Goal: Task Accomplishment & Management: Use online tool/utility

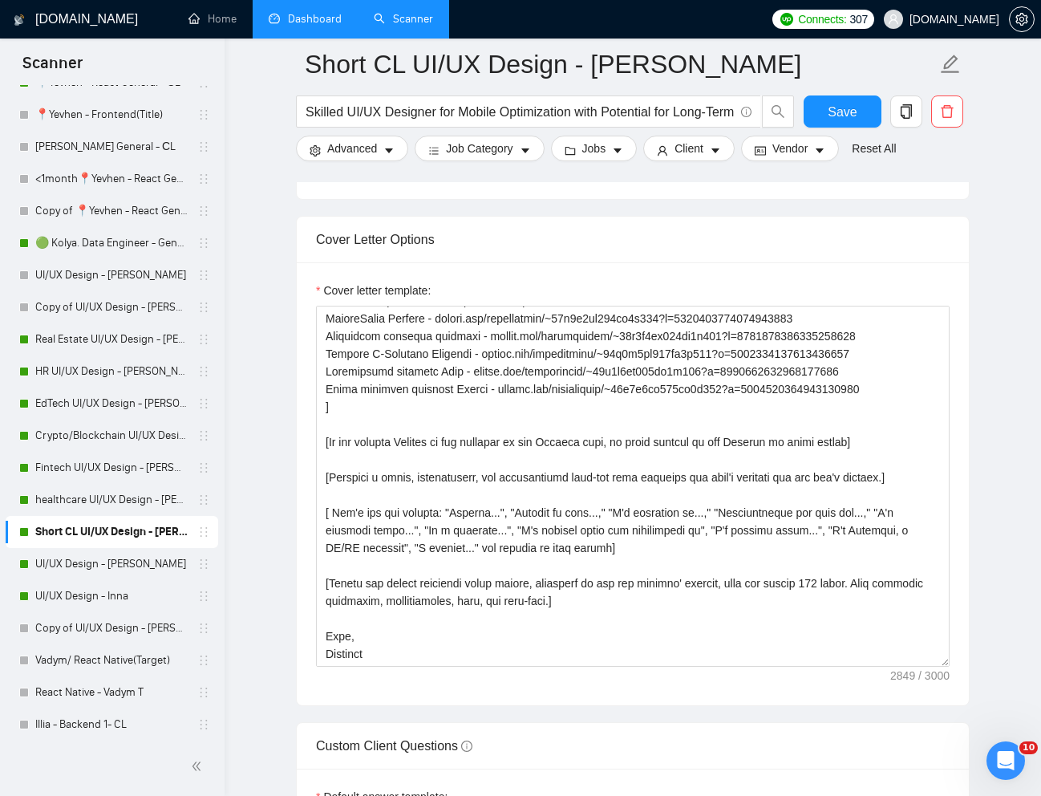
scroll to position [476, 0]
click at [111, 598] on link "UI/UX Design - Inna" at bounding box center [111, 596] width 152 height 32
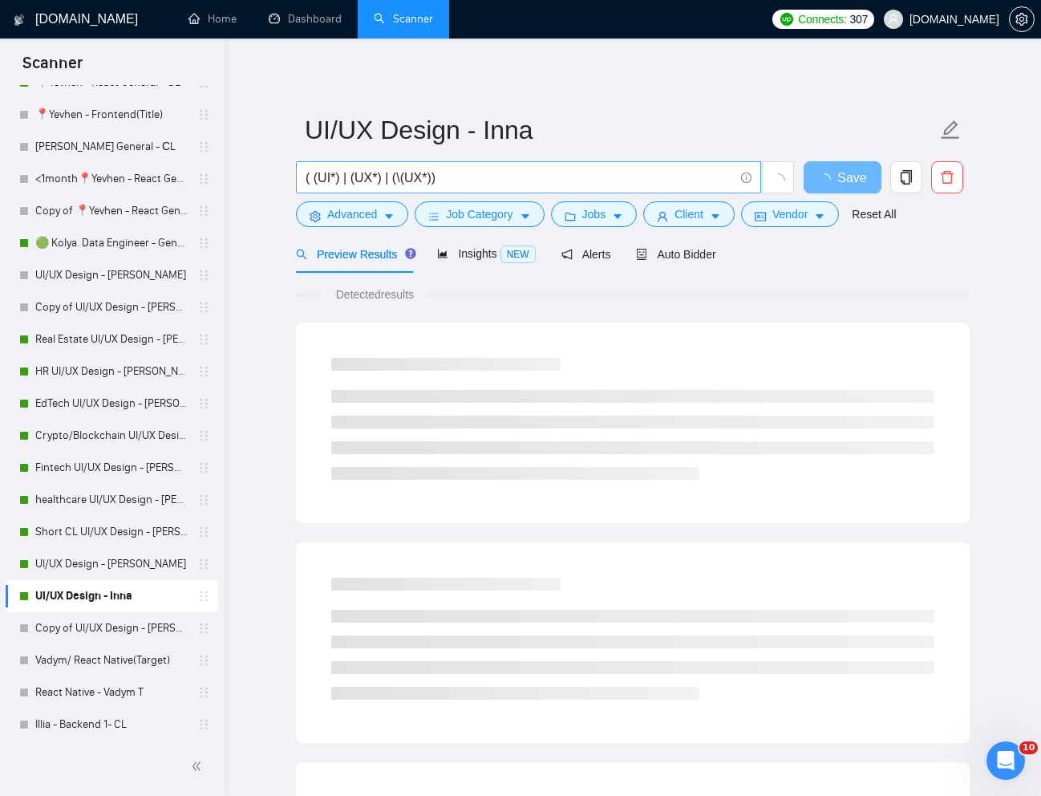
click at [622, 174] on input "( (UI*) | (UX*) | (\(UX*))" at bounding box center [520, 178] width 428 height 20
paste input "UI/UX Designer for Mobile App"
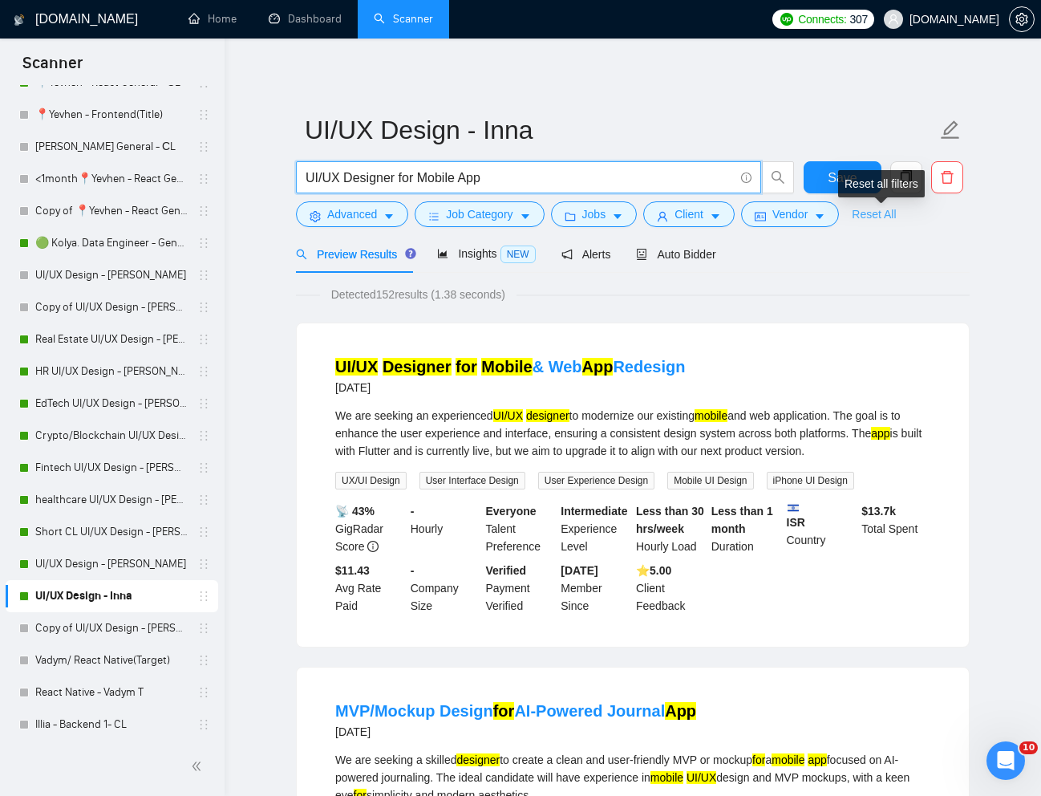
click at [873, 218] on link "Reset All" at bounding box center [874, 214] width 44 height 18
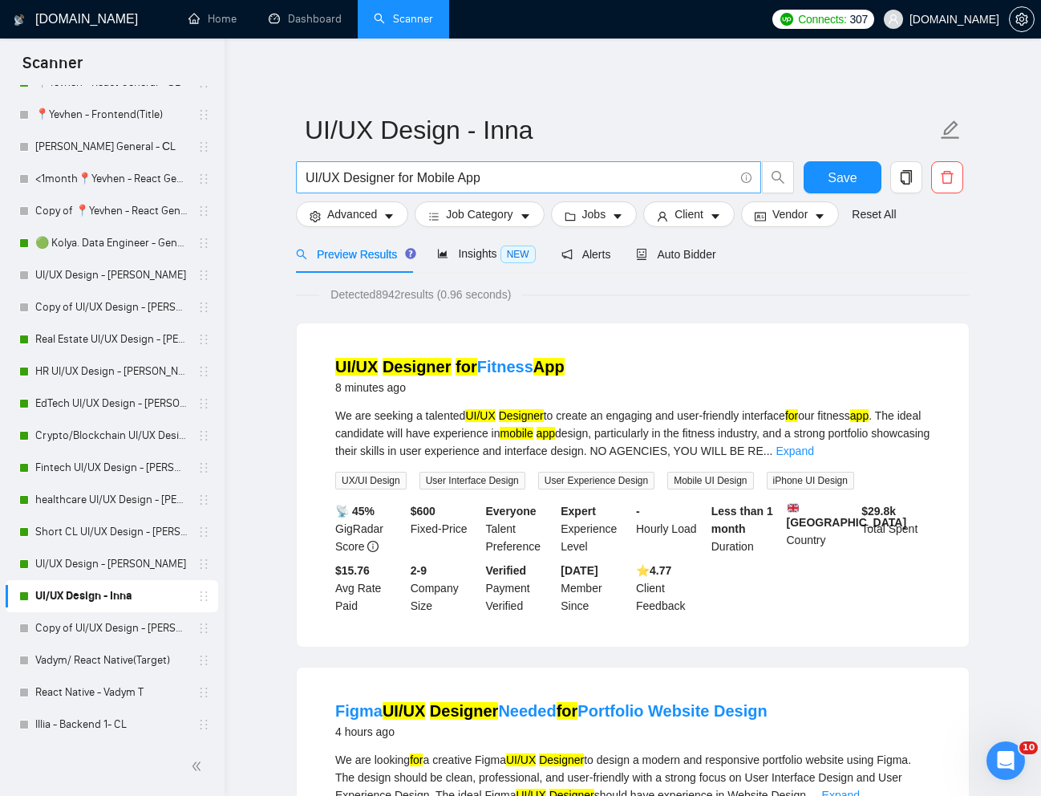
click at [307, 180] on input "UI/UX Designer for Mobile App" at bounding box center [520, 178] width 428 height 20
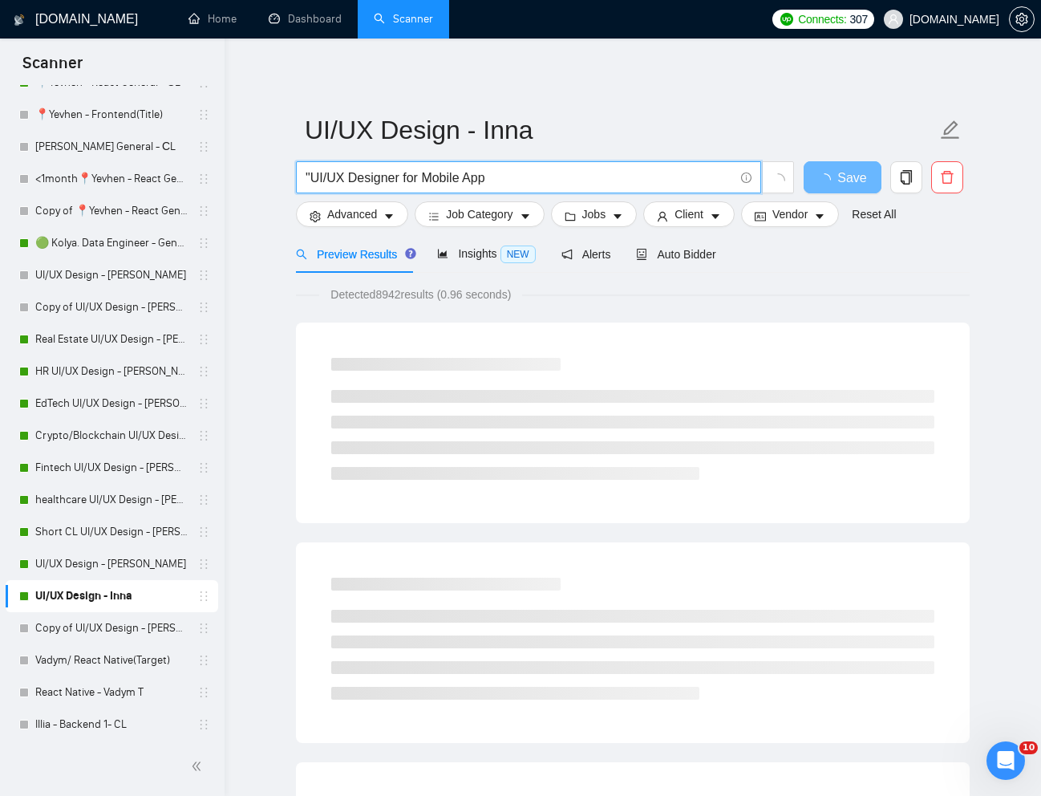
click at [527, 182] on input ""UI/UX Designer for Mobile App" at bounding box center [520, 178] width 428 height 20
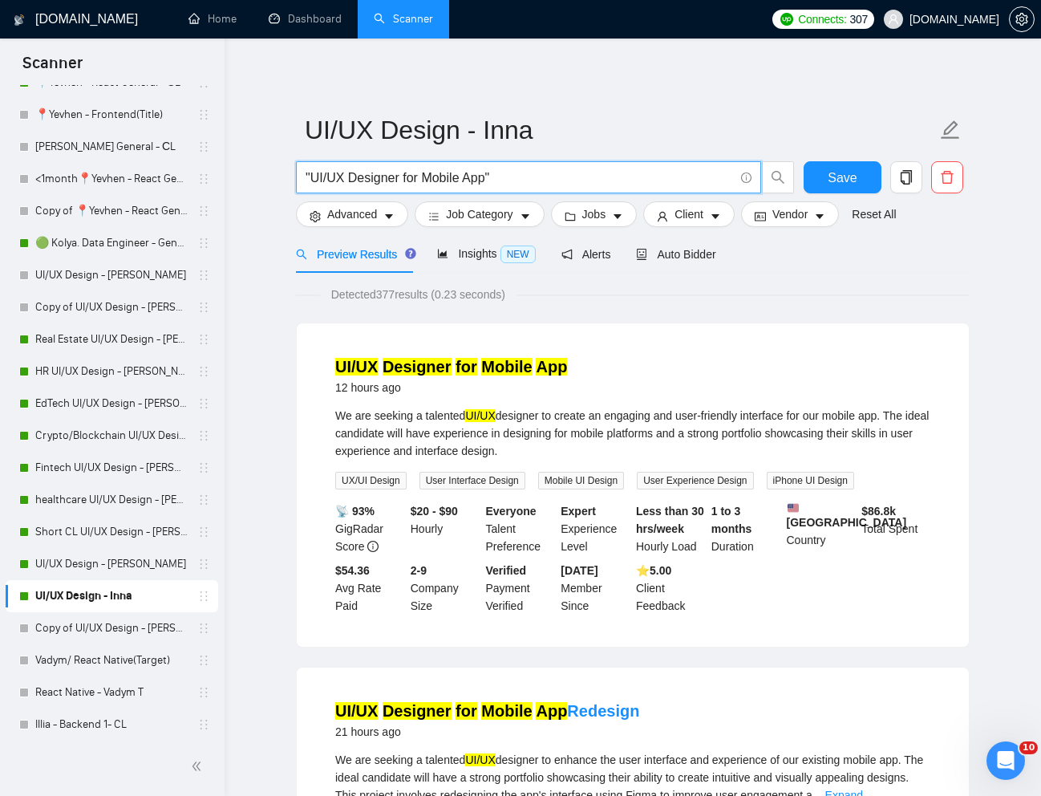
type input ""UI/UX Designer for Mobile App""
click at [683, 257] on span "Auto Bidder" at bounding box center [675, 254] width 79 height 13
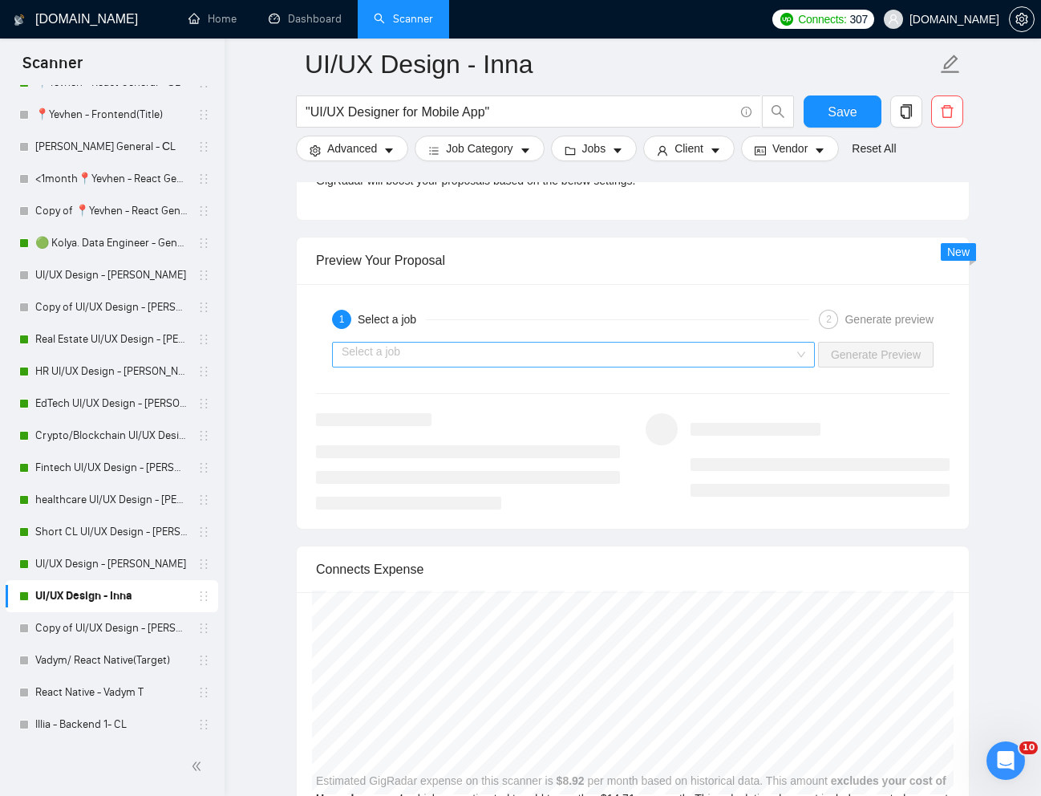
scroll to position [3085, 0]
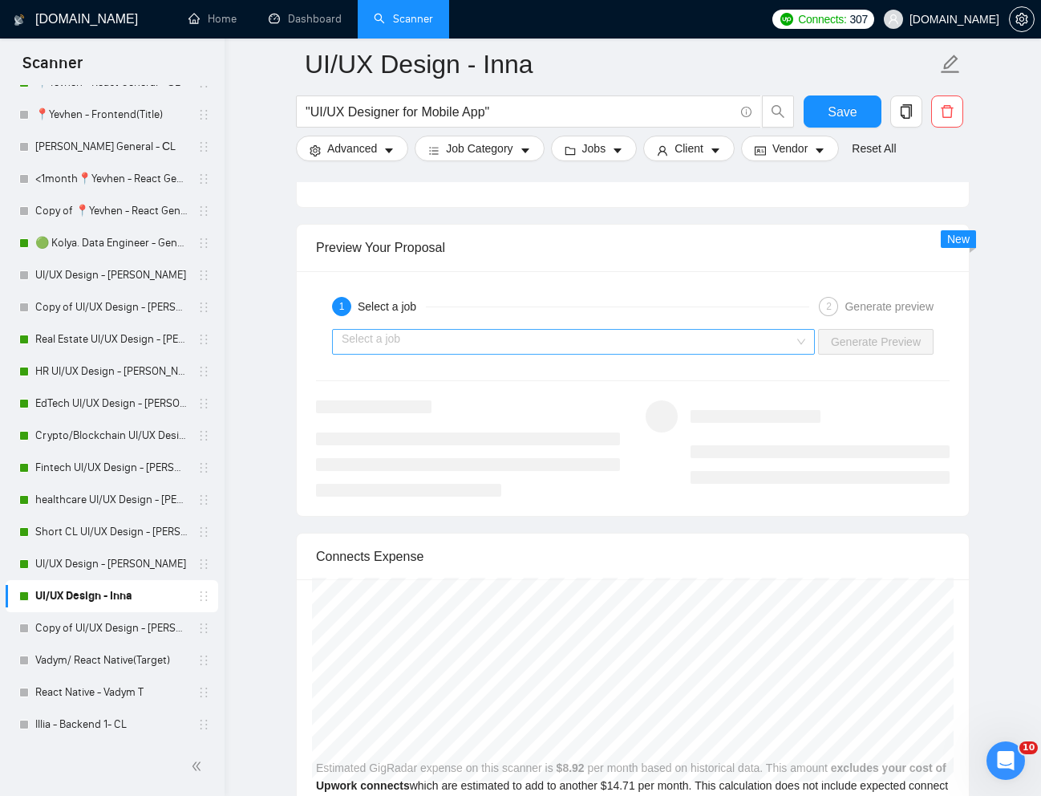
click at [750, 339] on input "search" at bounding box center [568, 342] width 452 height 24
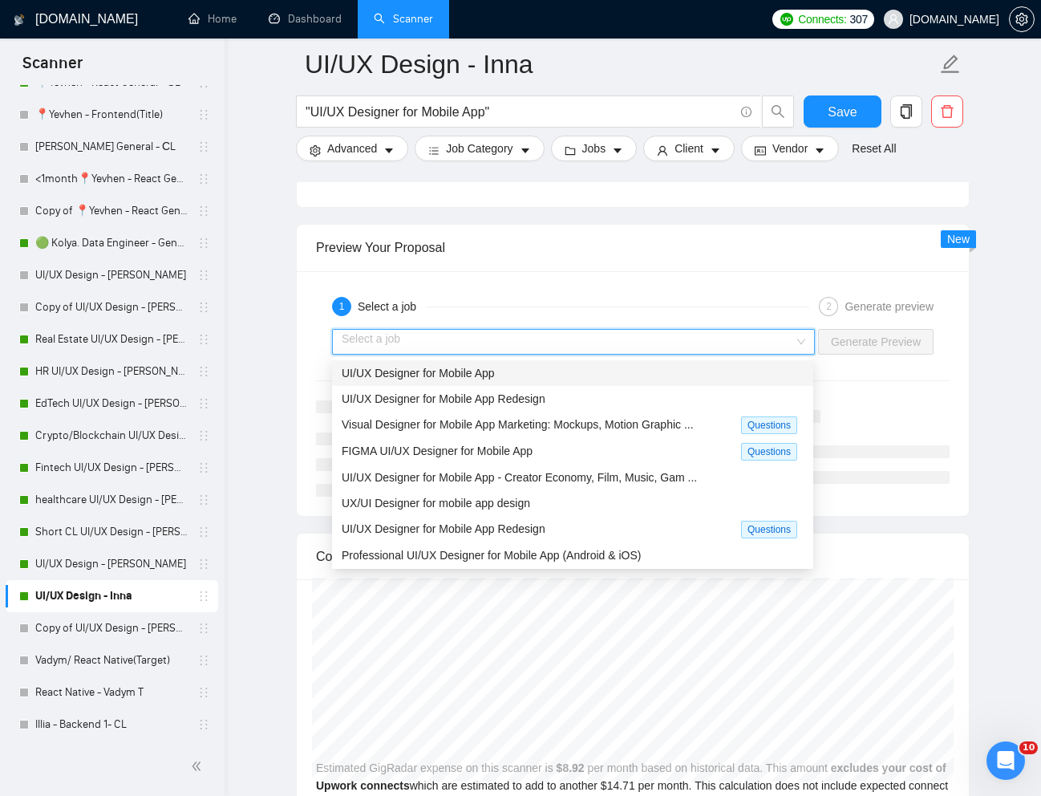
click at [645, 365] on div "UI/UX Designer for Mobile App" at bounding box center [573, 373] width 462 height 18
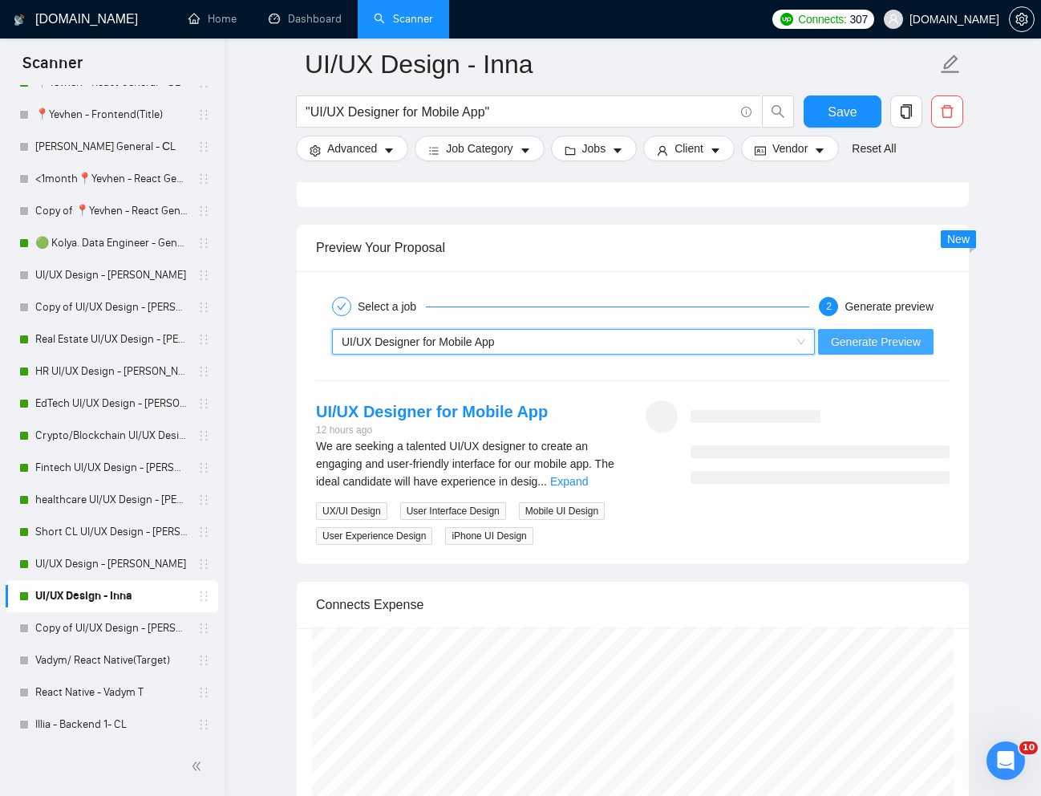
click at [853, 351] on button "Generate Preview" at bounding box center [876, 342] width 116 height 26
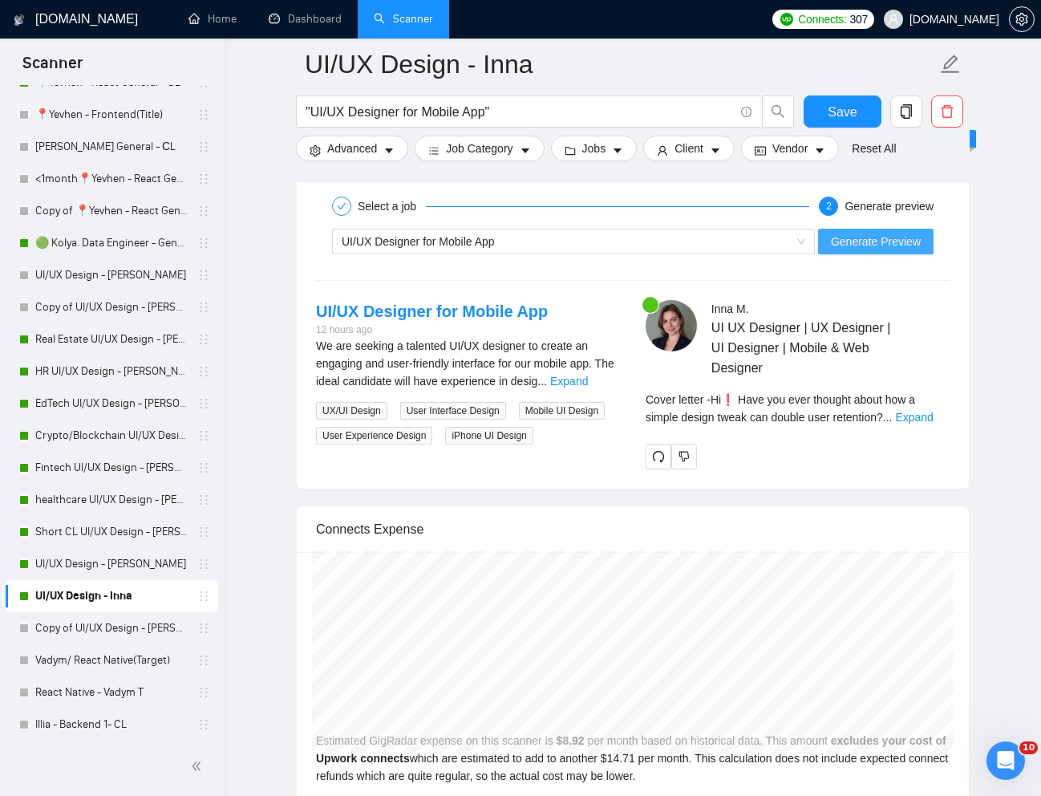
scroll to position [3212, 0]
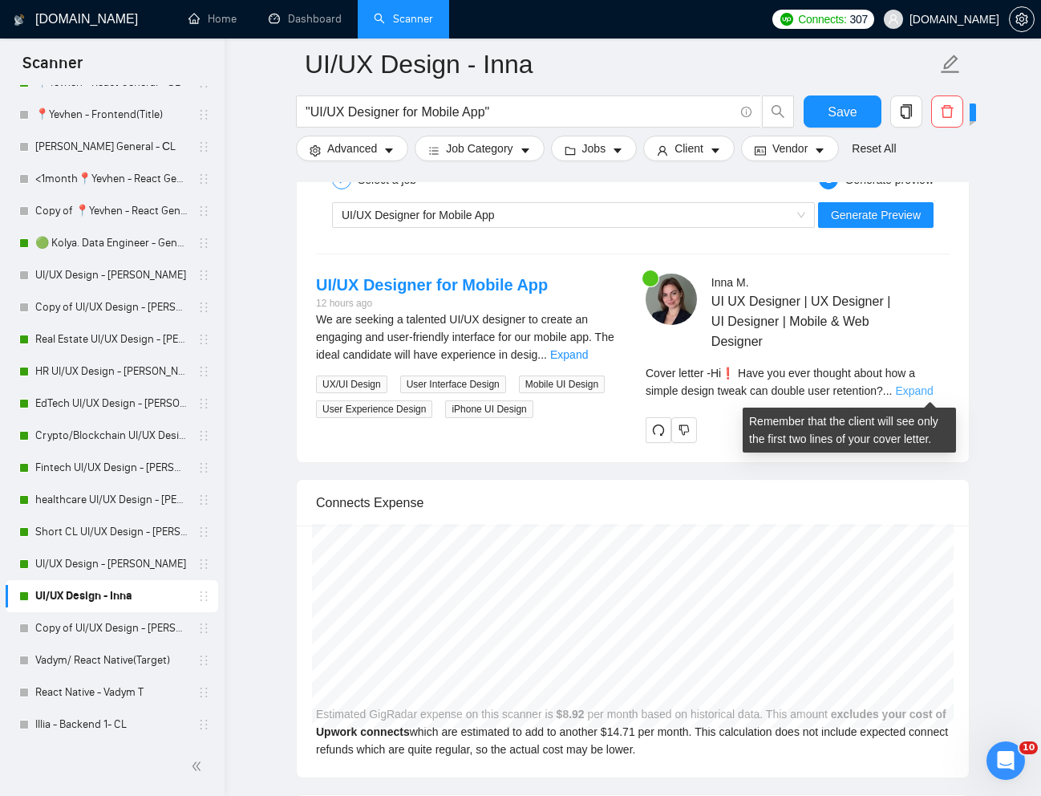
click at [933, 388] on link "Expand" at bounding box center [914, 390] width 38 height 13
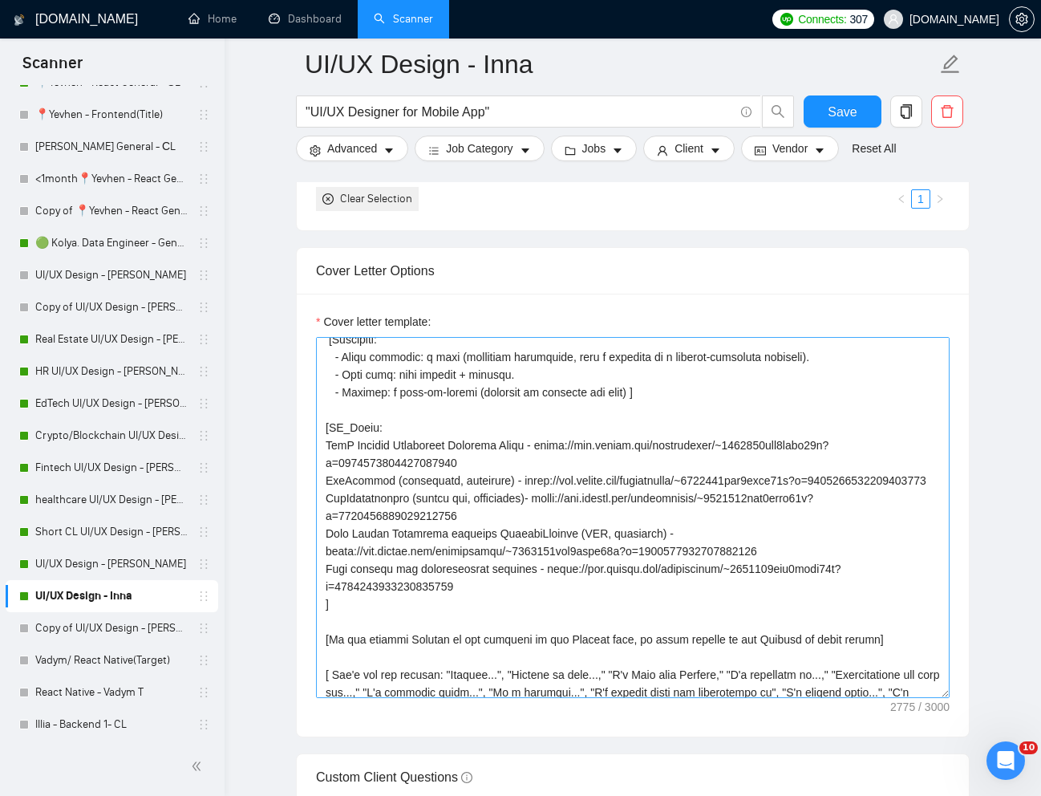
scroll to position [270, 0]
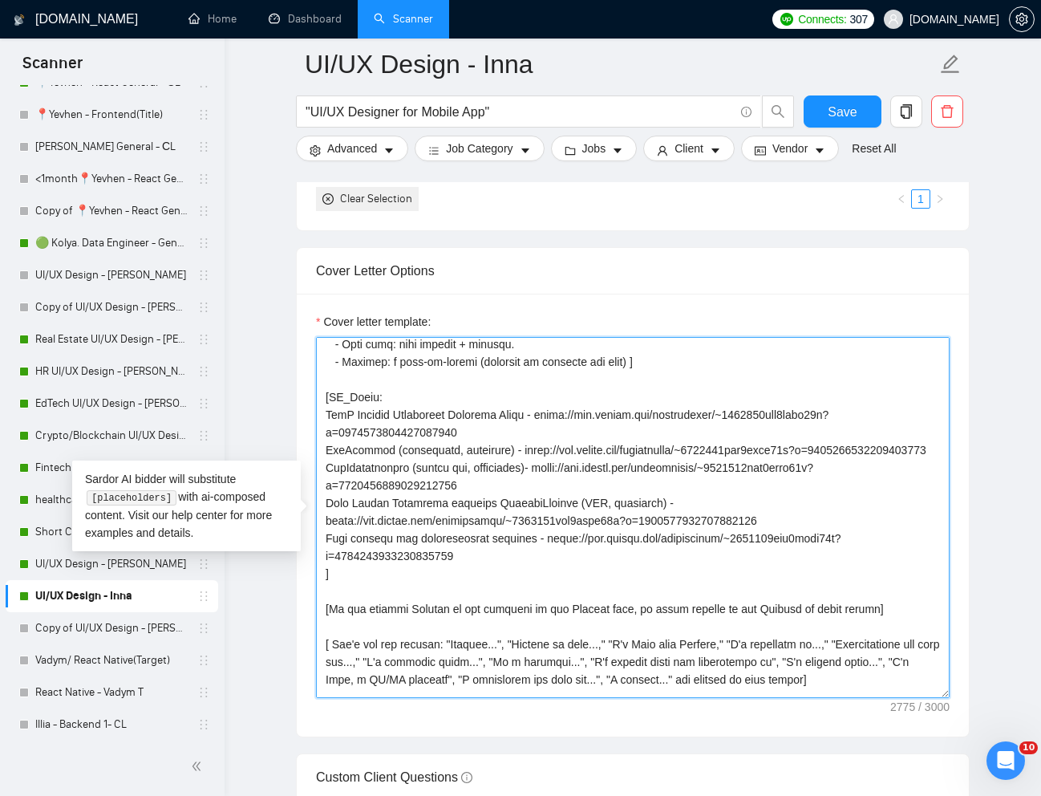
drag, startPoint x: 328, startPoint y: 454, endPoint x: 470, endPoint y: 593, distance: 198.5
click at [470, 593] on textarea "Cover letter template:" at bounding box center [633, 517] width 634 height 361
click at [480, 582] on textarea "Cover letter template:" at bounding box center [633, 517] width 634 height 361
drag, startPoint x: 327, startPoint y: 469, endPoint x: 485, endPoint y: 586, distance: 196.2
click at [485, 586] on textarea "Cover letter template:" at bounding box center [633, 517] width 634 height 361
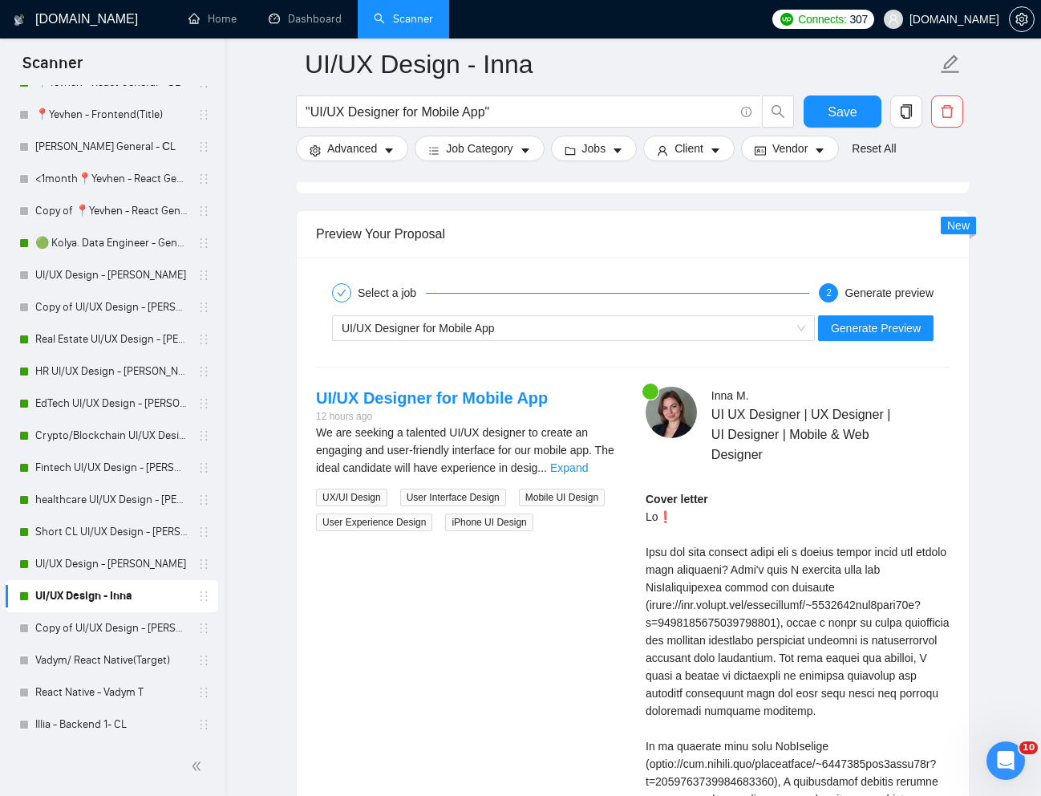
scroll to position [3102, 0]
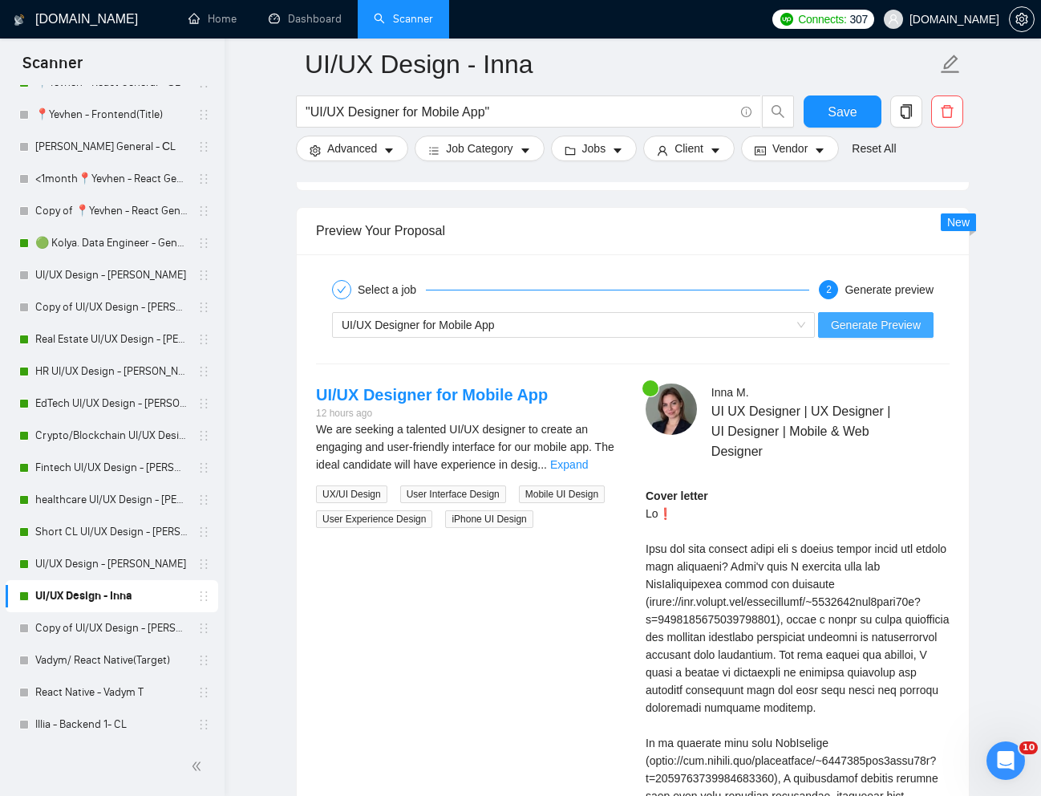
type textarea "[Lorem i dolorsit ametcons adipi eli "Se❗" doe tempor'i utla et dolorem aliq (e…"
click at [854, 318] on span "Generate Preview" at bounding box center [876, 325] width 90 height 18
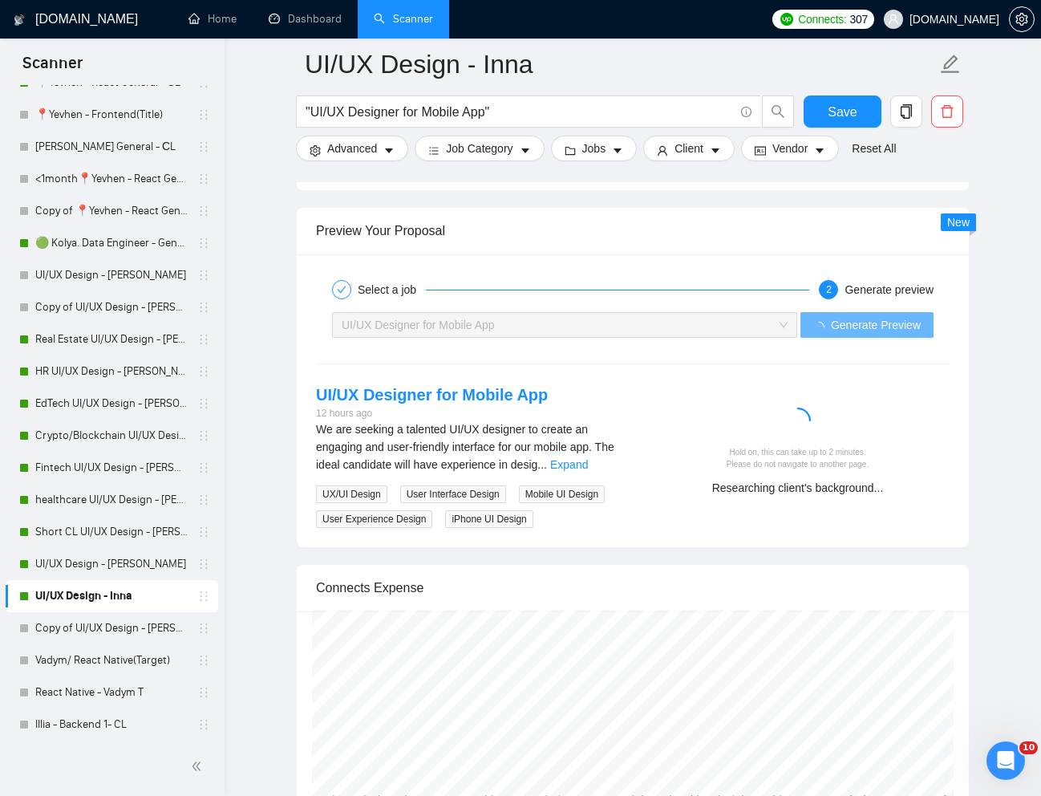
click at [930, 504] on div "Hold on, this can take up to 2 minutes. Please do not navigate to another page.…" at bounding box center [798, 445] width 330 height 124
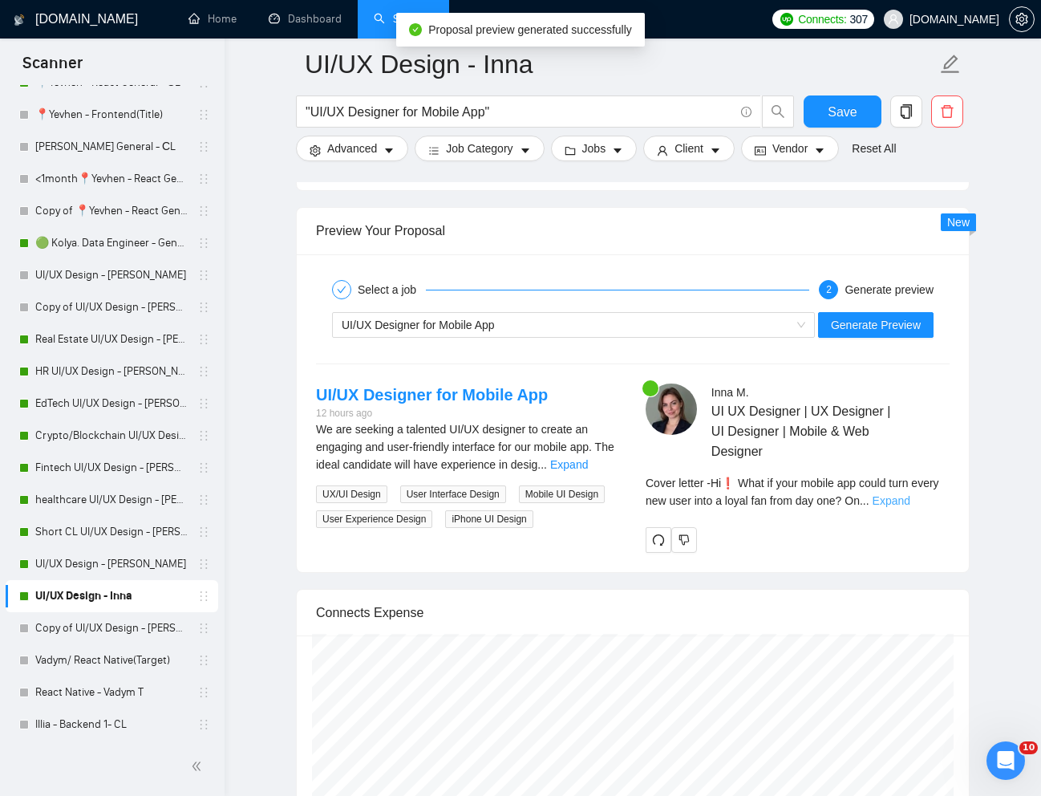
click at [910, 504] on link "Expand" at bounding box center [892, 500] width 38 height 13
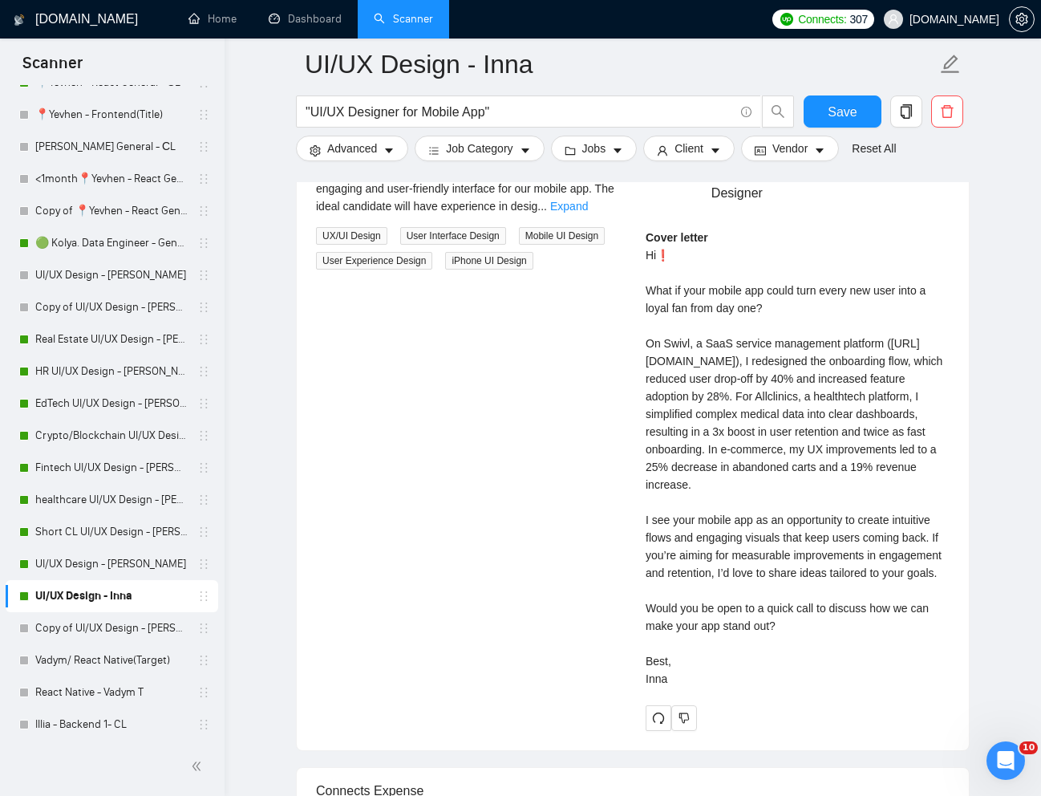
scroll to position [3370, 0]
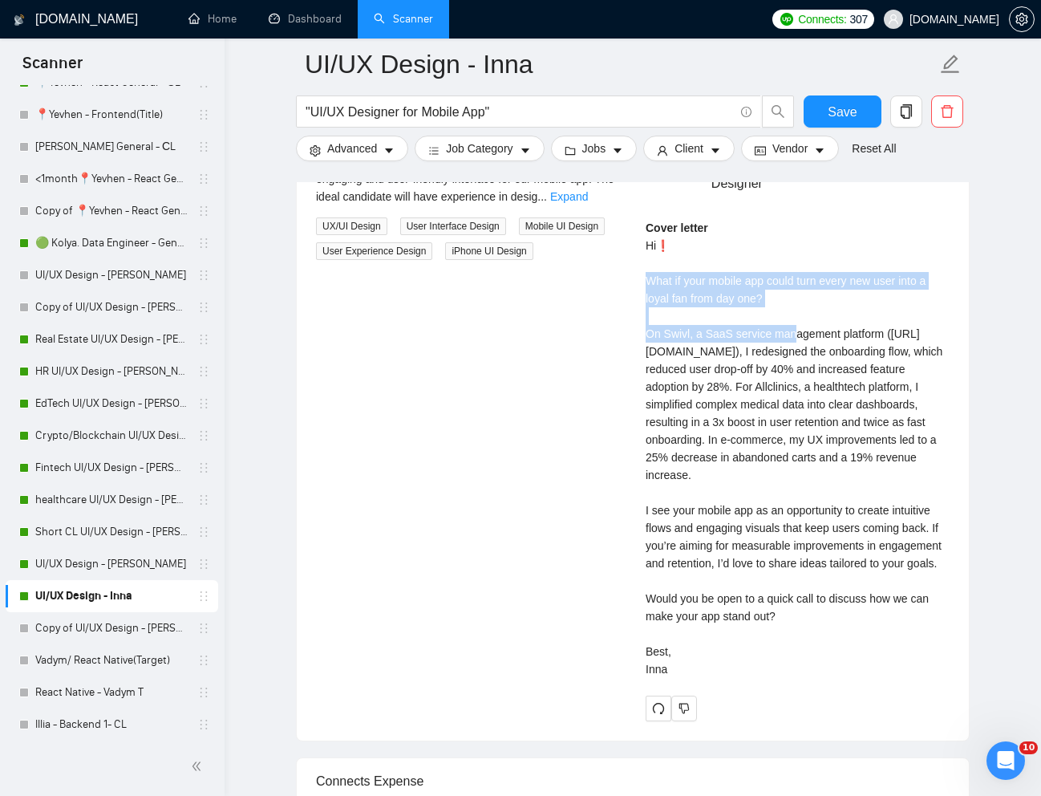
drag, startPoint x: 642, startPoint y: 278, endPoint x: 800, endPoint y: 336, distance: 168.5
click at [800, 336] on div "[PERSON_NAME] UI UX Designer | UX Designer | UI Designer | Mobile & Web Designe…" at bounding box center [798, 419] width 330 height 606
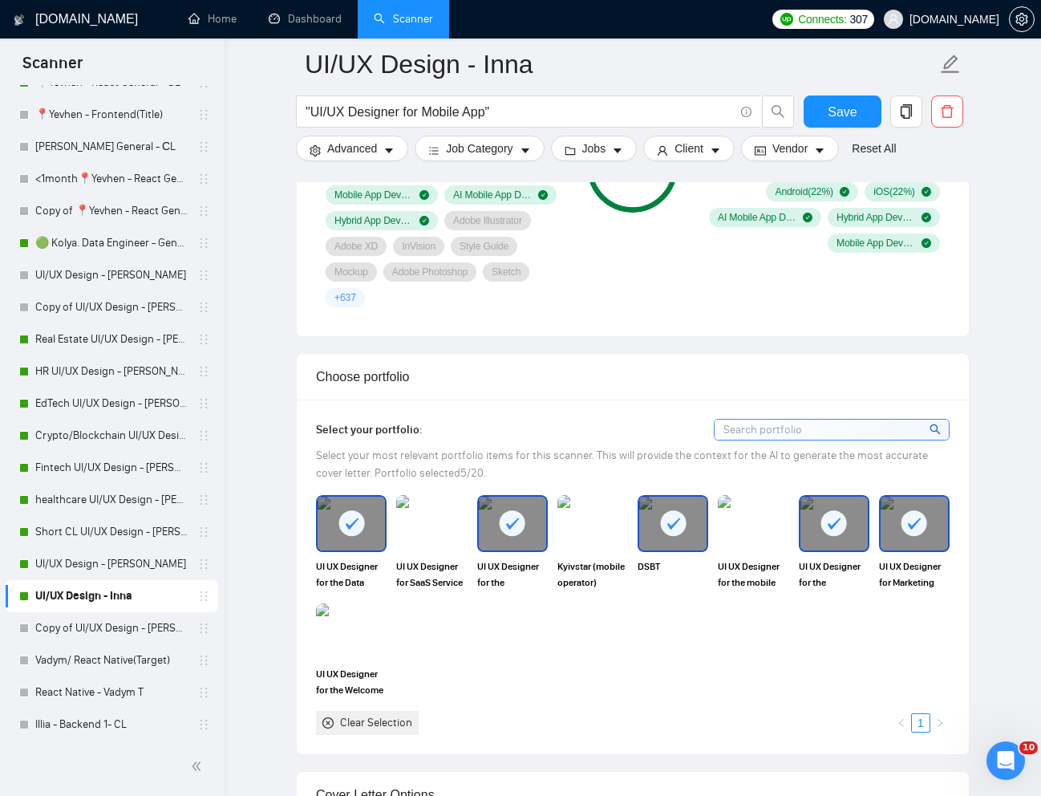
scroll to position [1235, 0]
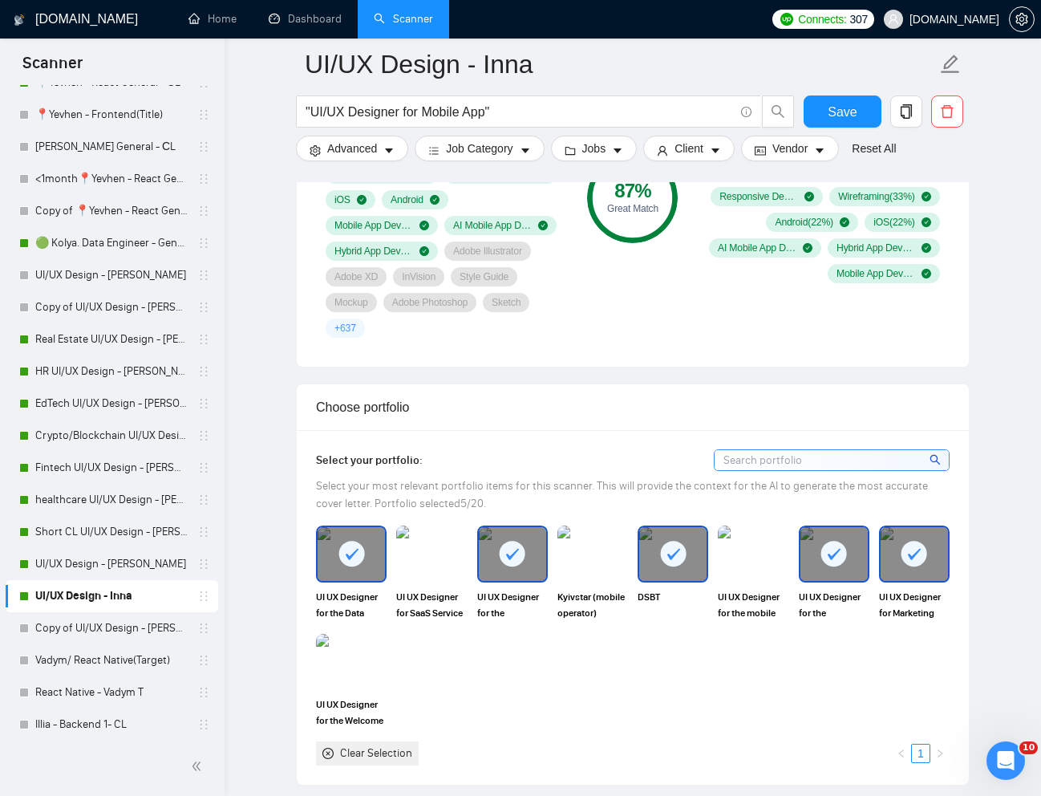
click at [509, 566] on icon at bounding box center [512, 554] width 26 height 26
drag, startPoint x: 363, startPoint y: 564, endPoint x: 399, endPoint y: 573, distance: 37.9
click at [362, 564] on icon at bounding box center [351, 554] width 26 height 26
click at [684, 565] on div at bounding box center [672, 553] width 67 height 53
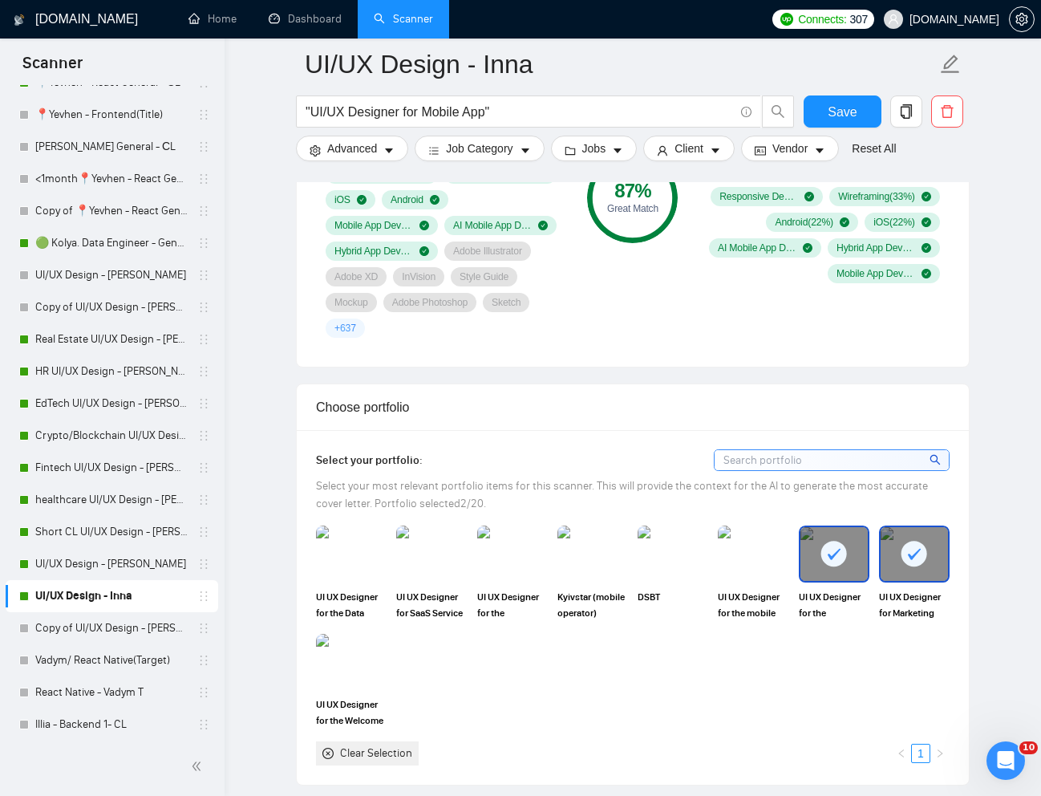
click at [825, 565] on icon at bounding box center [834, 554] width 26 height 26
click at [930, 565] on div at bounding box center [914, 553] width 67 height 53
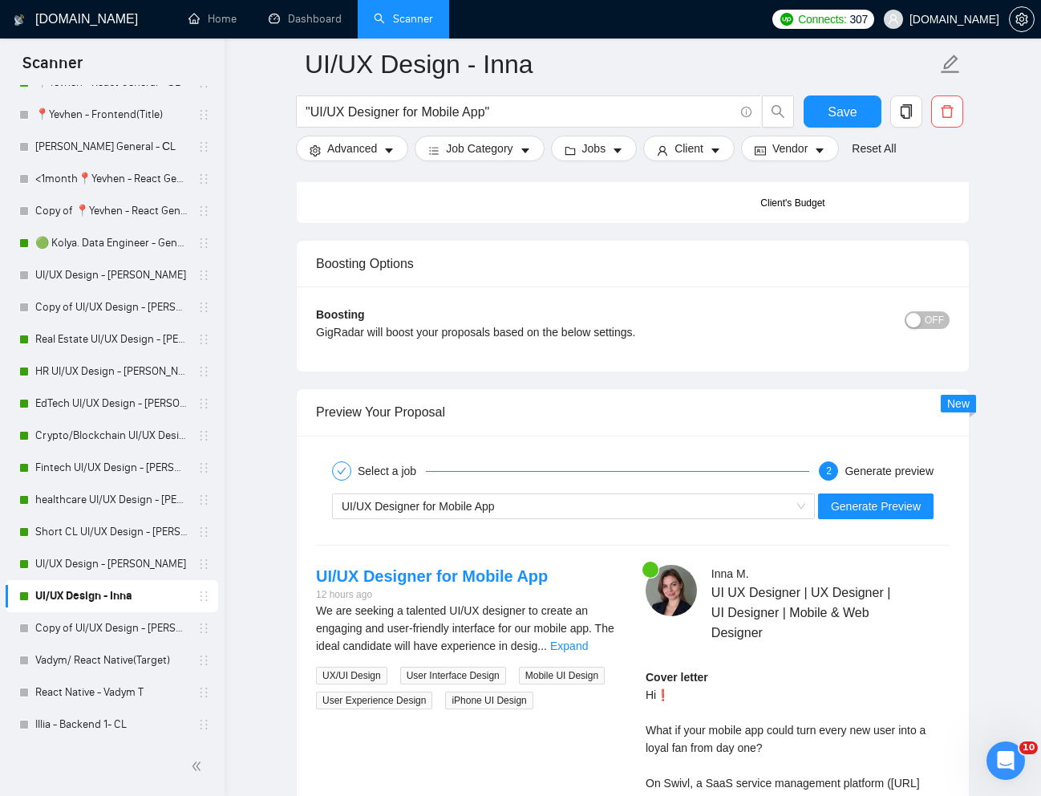
scroll to position [2933, 0]
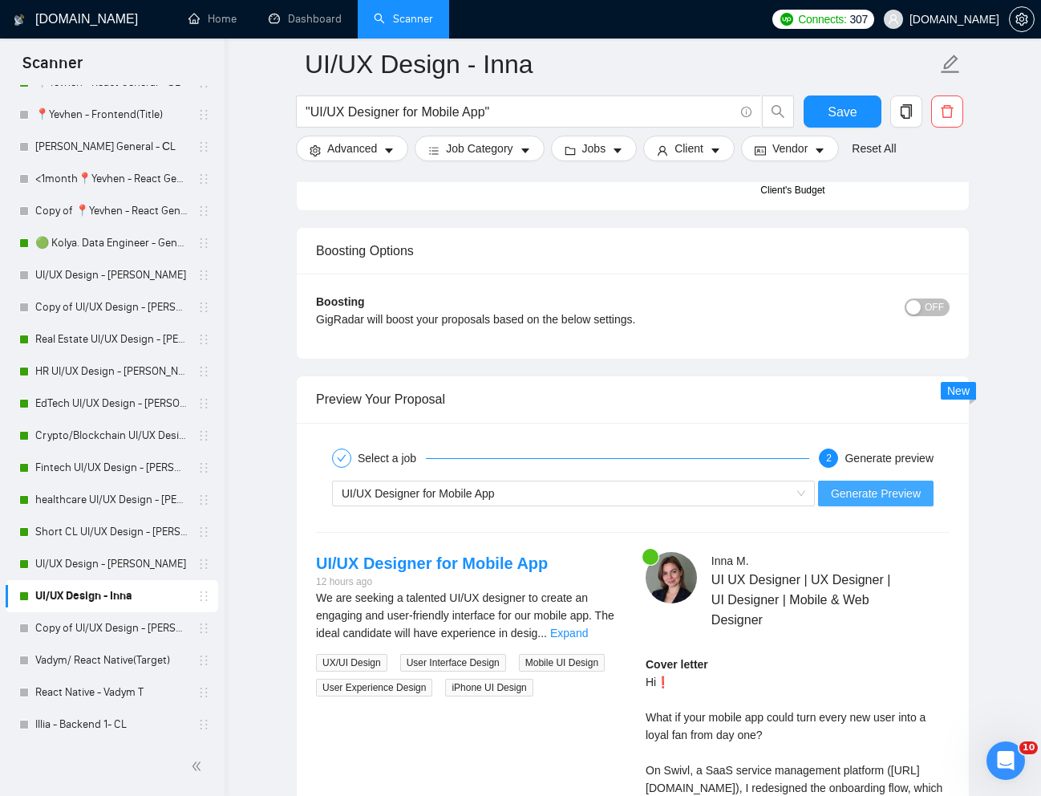
click at [829, 503] on button "Generate Preview" at bounding box center [876, 493] width 116 height 26
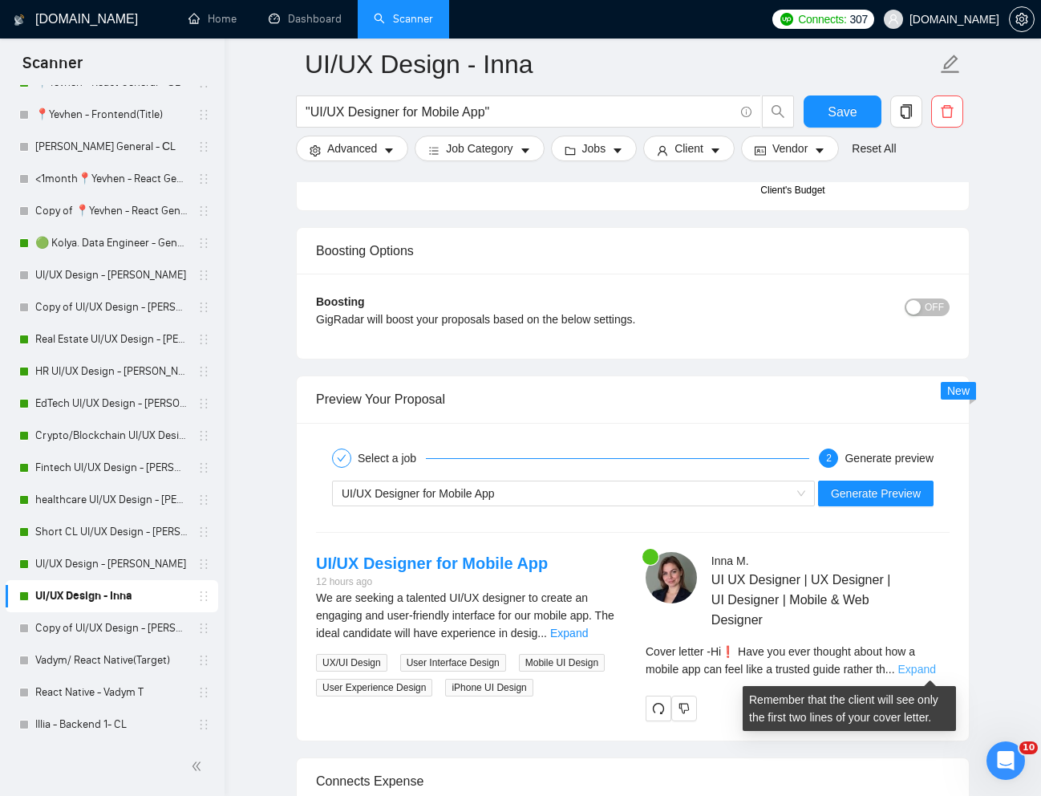
click at [926, 663] on link "Expand" at bounding box center [917, 669] width 38 height 13
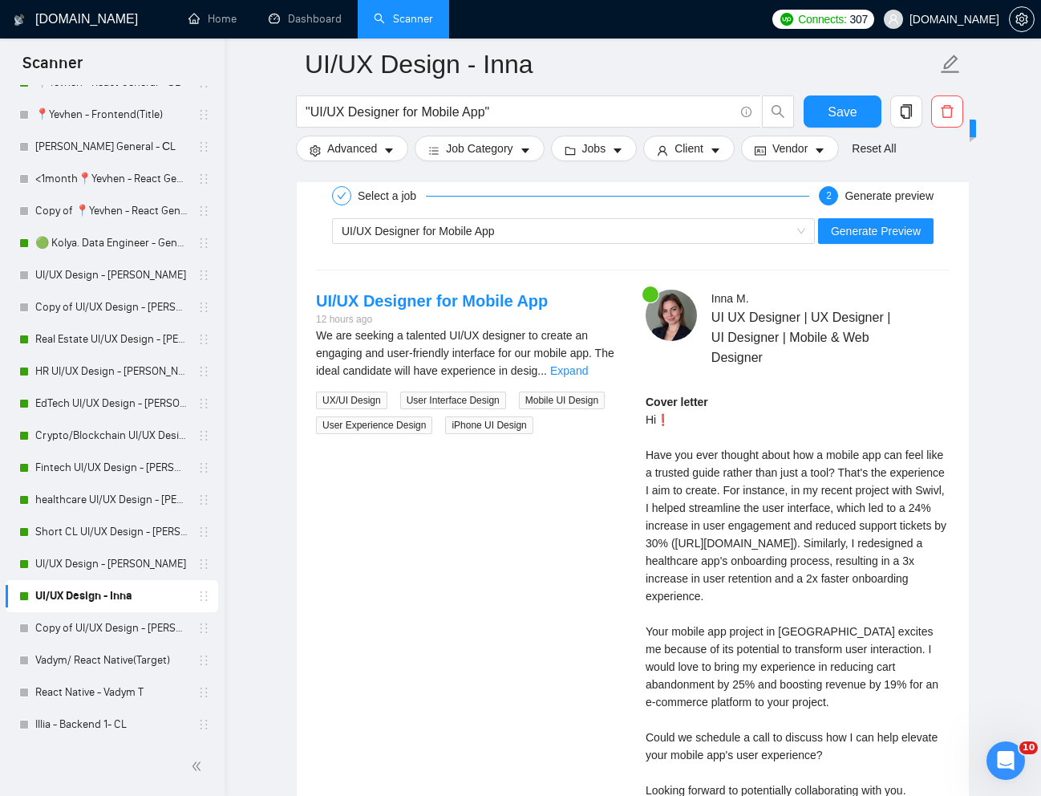
scroll to position [3203, 0]
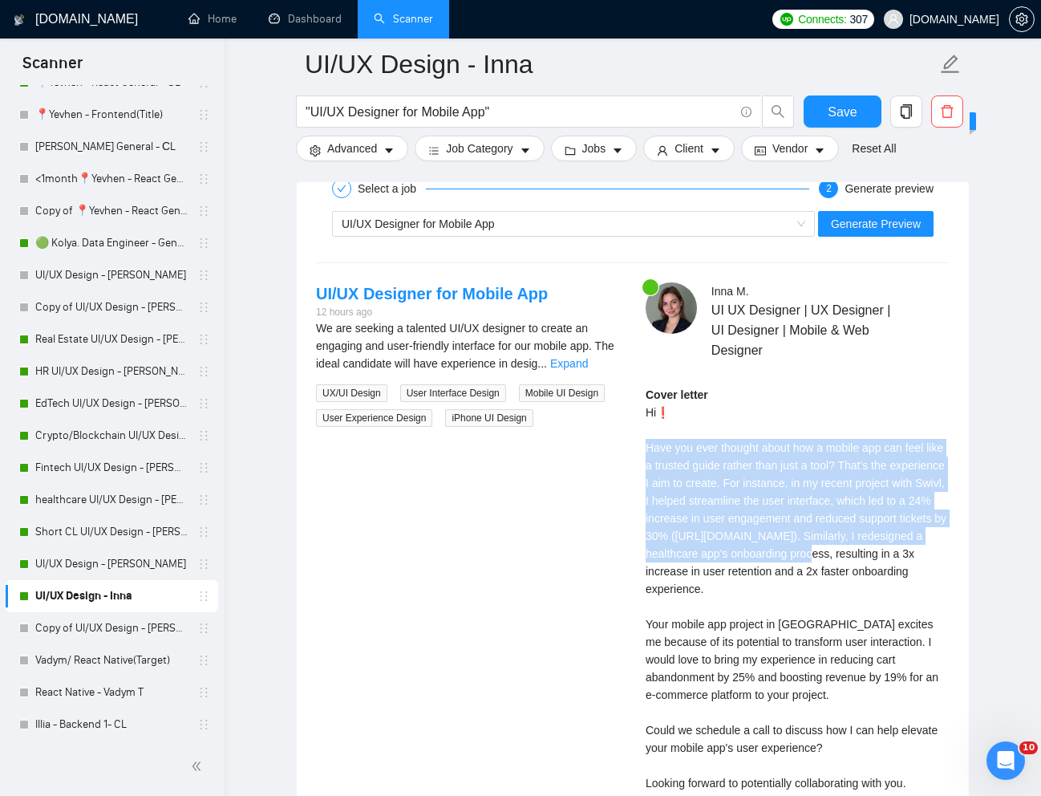
drag, startPoint x: 646, startPoint y: 451, endPoint x: 829, endPoint y: 567, distance: 217.4
click at [829, 567] on div "Cover letter Hi❗ Have you ever thought about how a mobile app can feel like a t…" at bounding box center [798, 615] width 304 height 459
copy div "Have you ever thought about how a mobile app can feel like a trusted guide rath…"
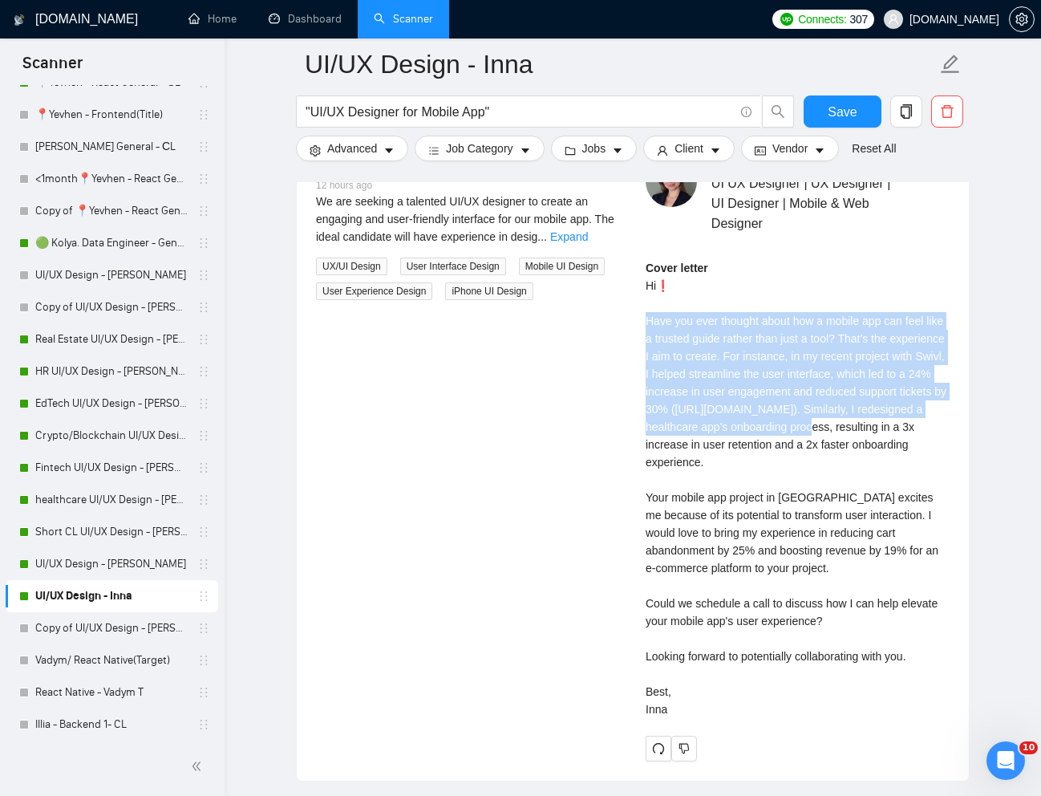
scroll to position [388, 0]
click at [143, 559] on link "UI/UX Design - [PERSON_NAME]" at bounding box center [111, 564] width 152 height 32
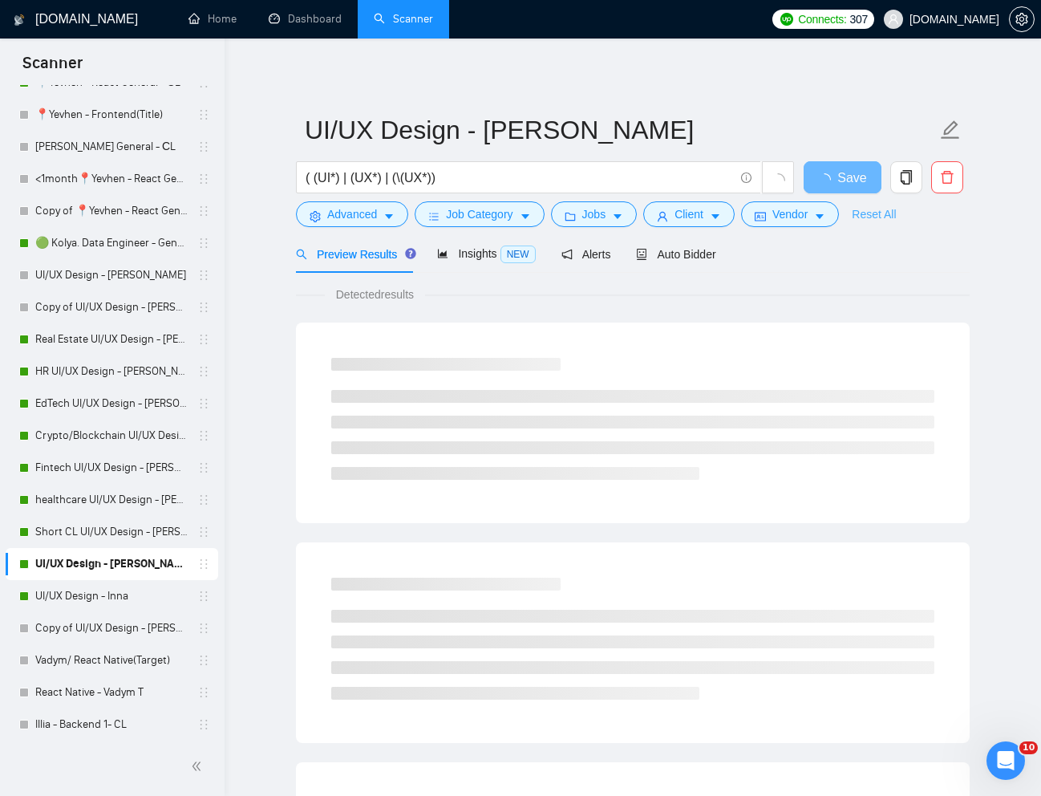
click at [886, 220] on link "Reset All" at bounding box center [874, 214] width 44 height 18
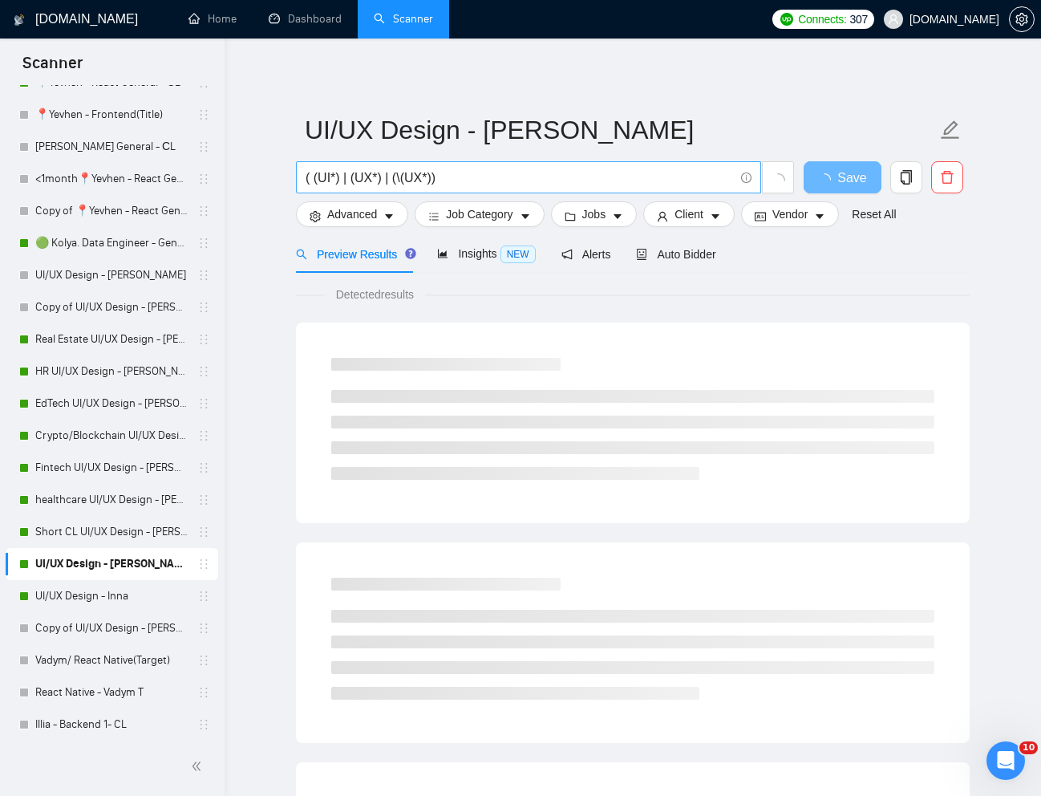
click at [541, 173] on input "( (UI*) | (UX*) | (\(UX*))" at bounding box center [520, 178] width 428 height 20
paste input "Website UI Designer (Figma Prototype"
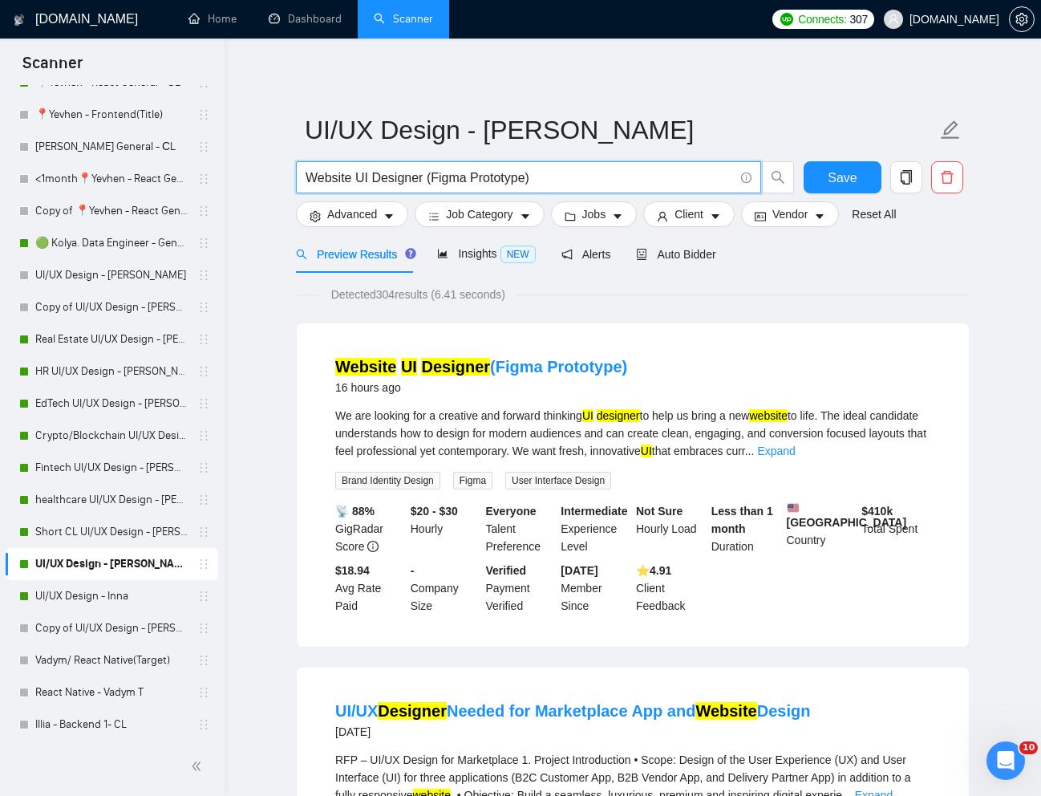
type input "Website UI Designer (Figma Prototype)"
click at [695, 260] on span "Auto Bidder" at bounding box center [675, 254] width 79 height 13
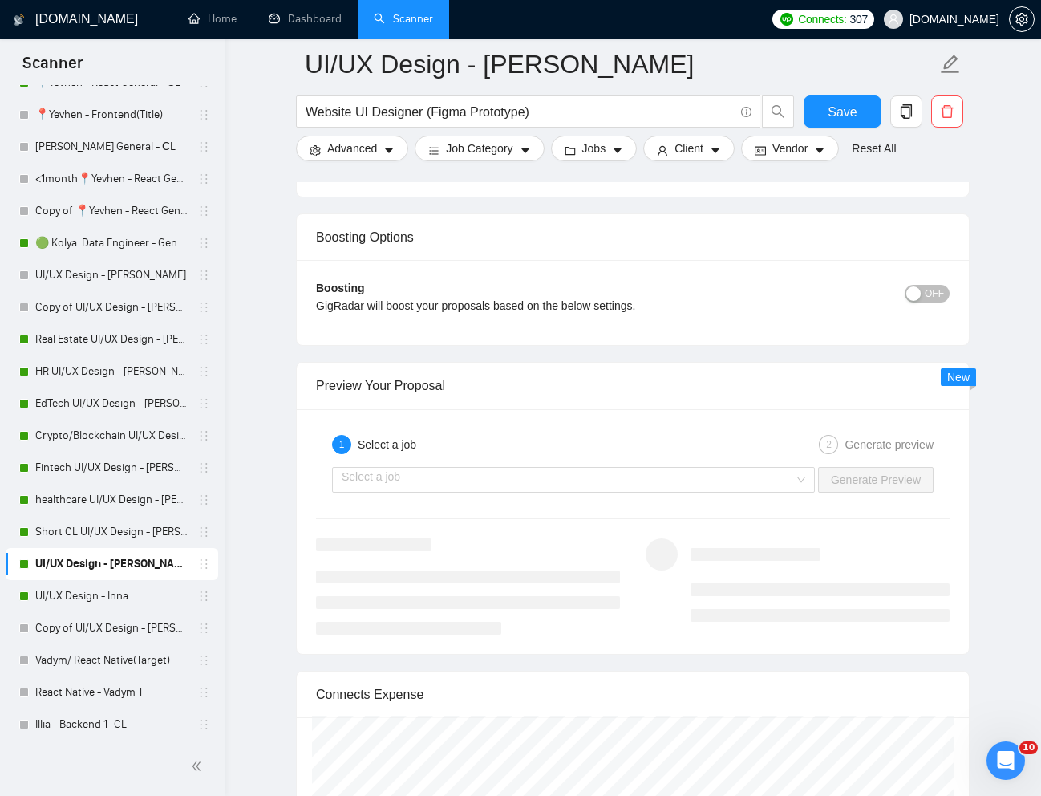
scroll to position [2970, 0]
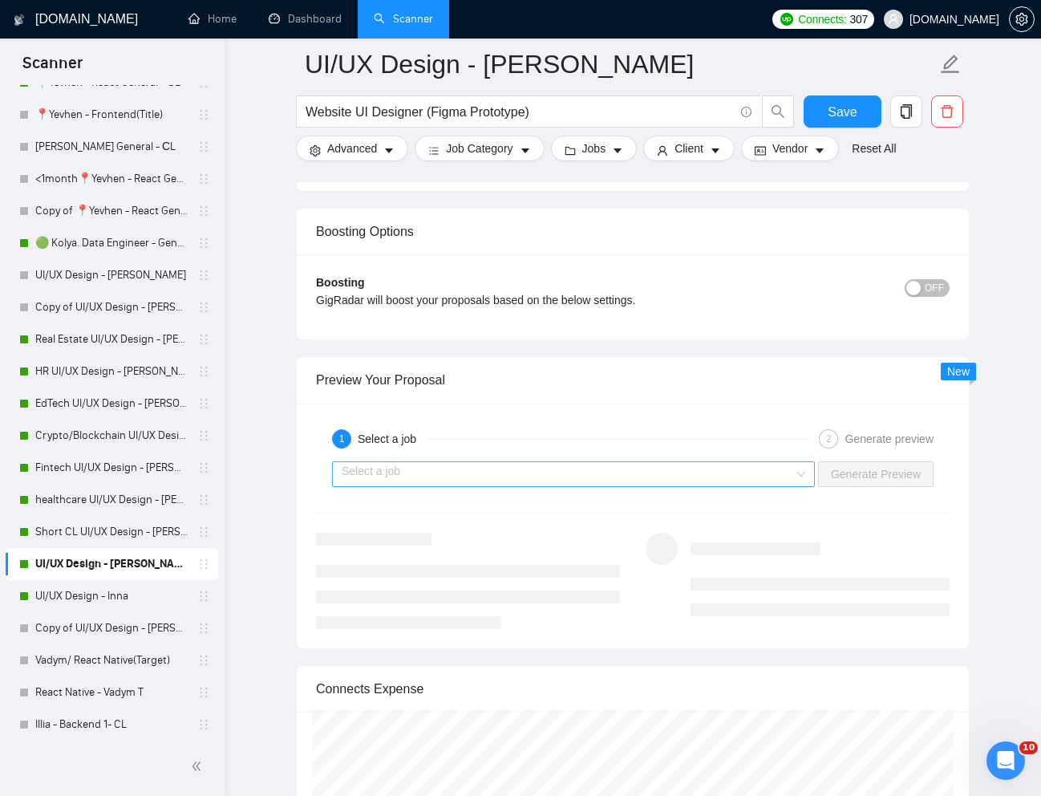
click at [738, 475] on input "search" at bounding box center [568, 474] width 452 height 24
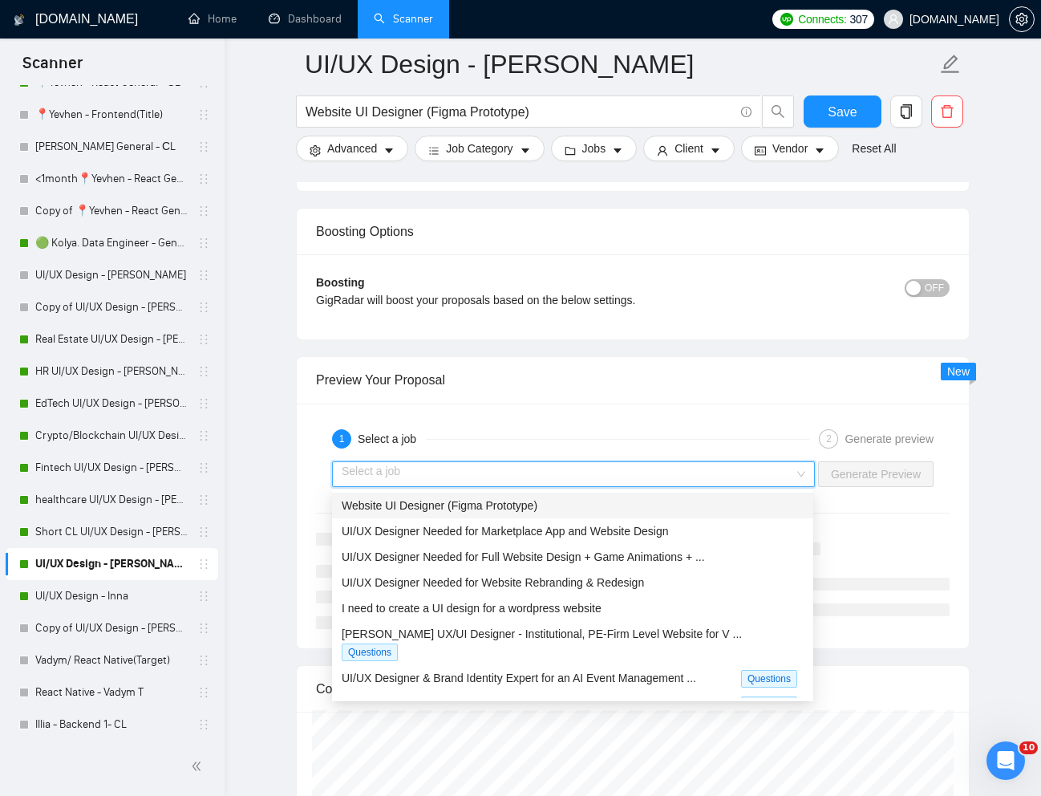
click at [551, 502] on div "Website UI Designer (Figma Prototype)" at bounding box center [573, 505] width 462 height 18
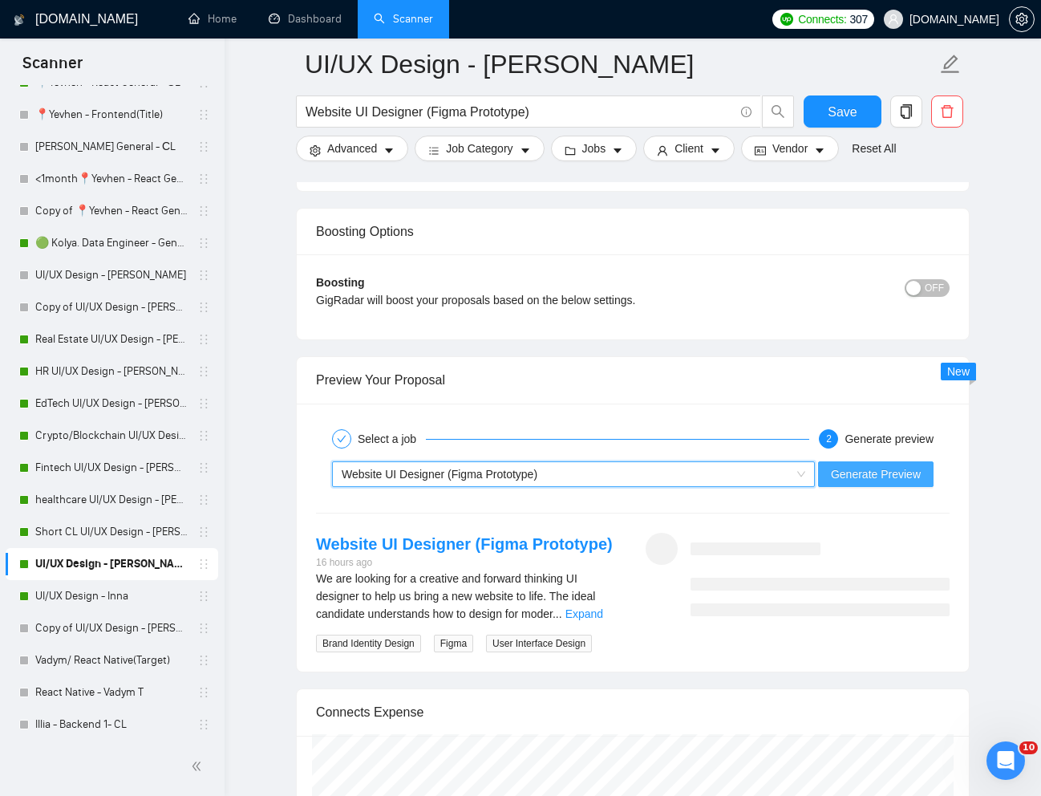
click at [890, 471] on span "Generate Preview" at bounding box center [876, 474] width 90 height 18
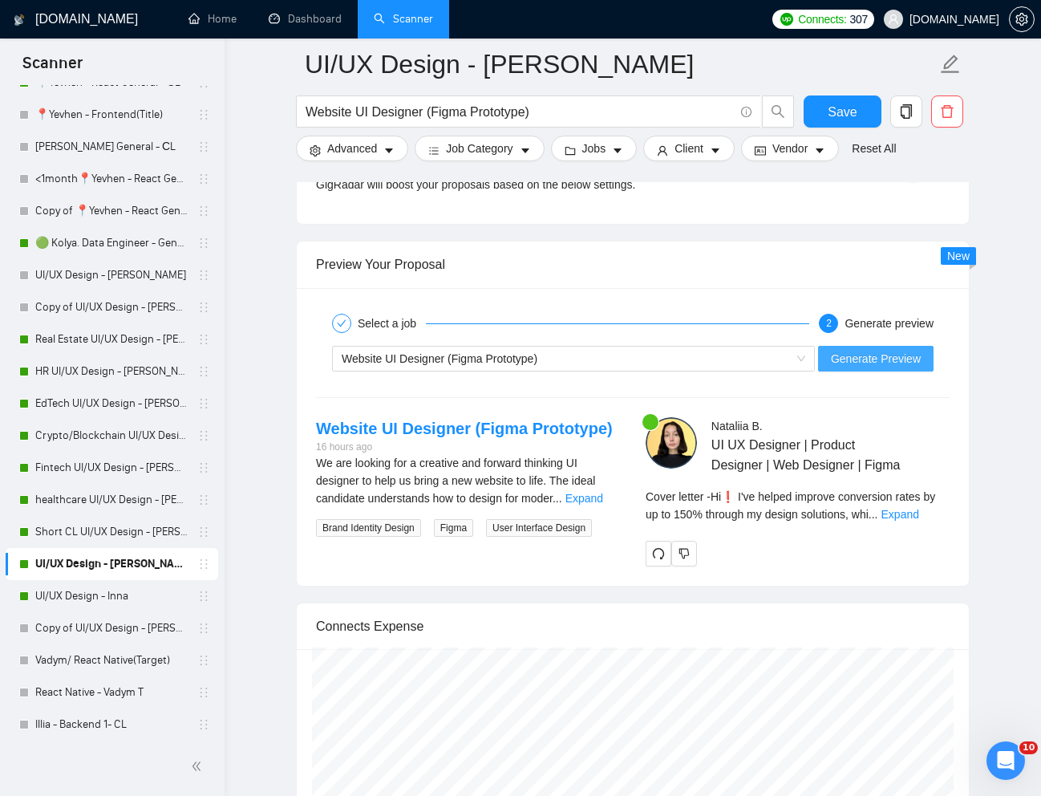
scroll to position [3097, 0]
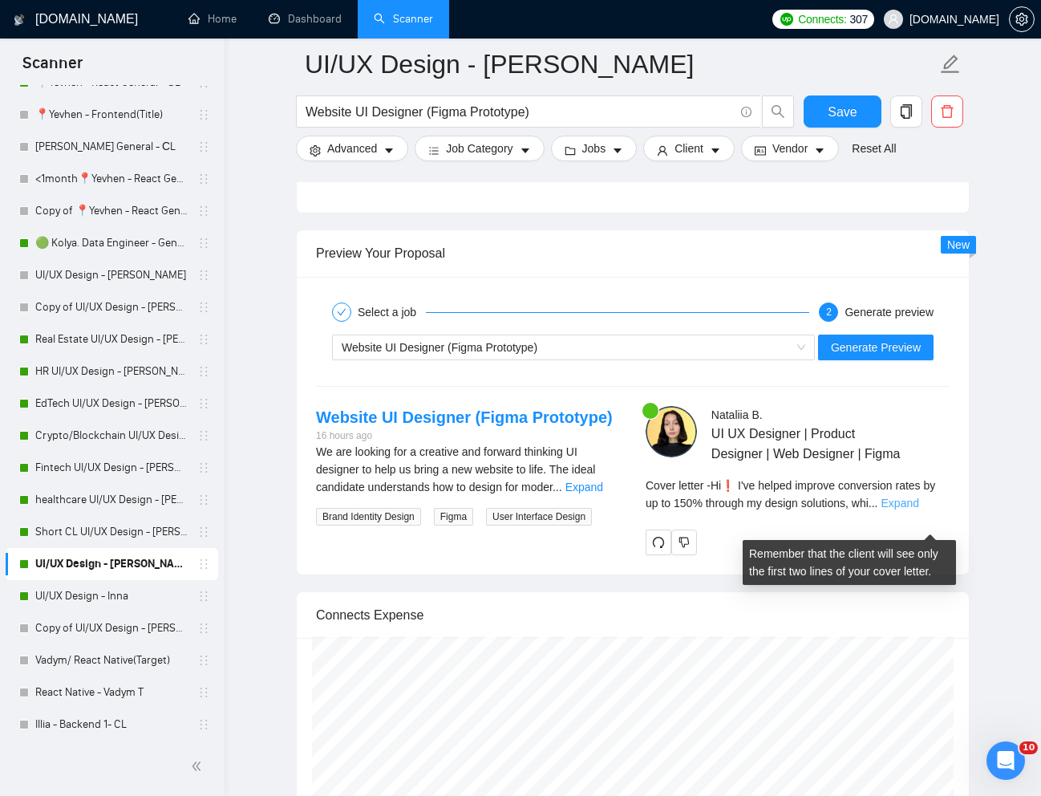
click at [919, 509] on link "Expand" at bounding box center [900, 502] width 38 height 13
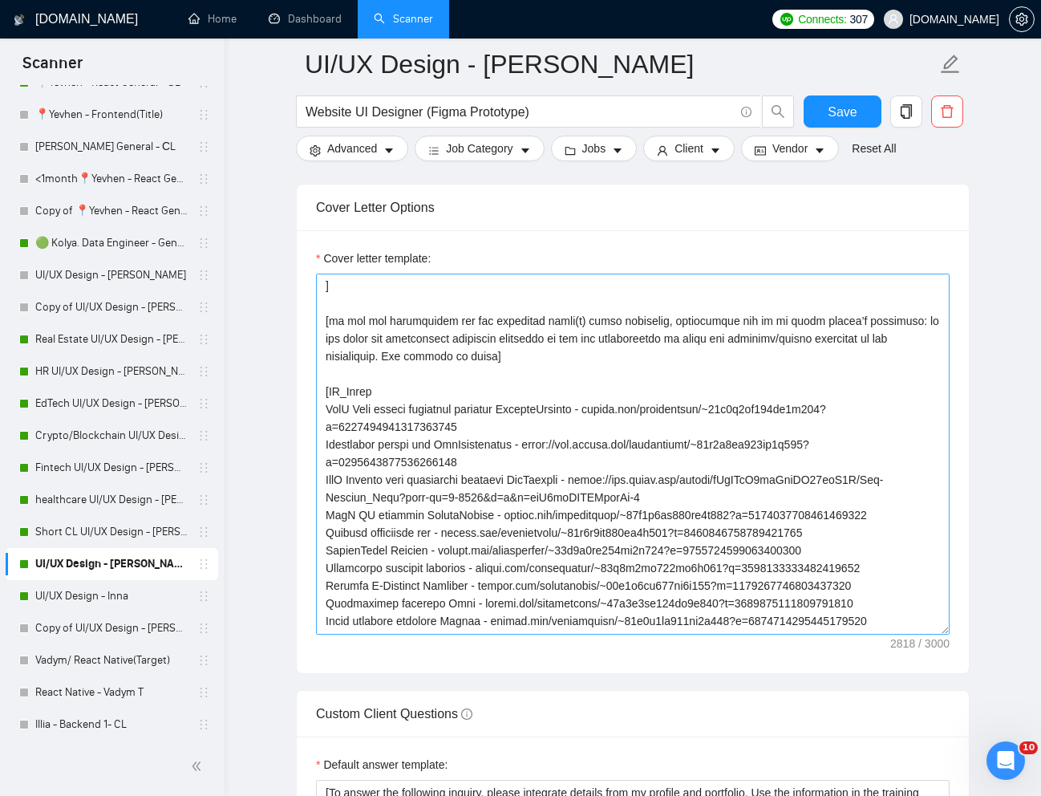
scroll to position [1839, 0]
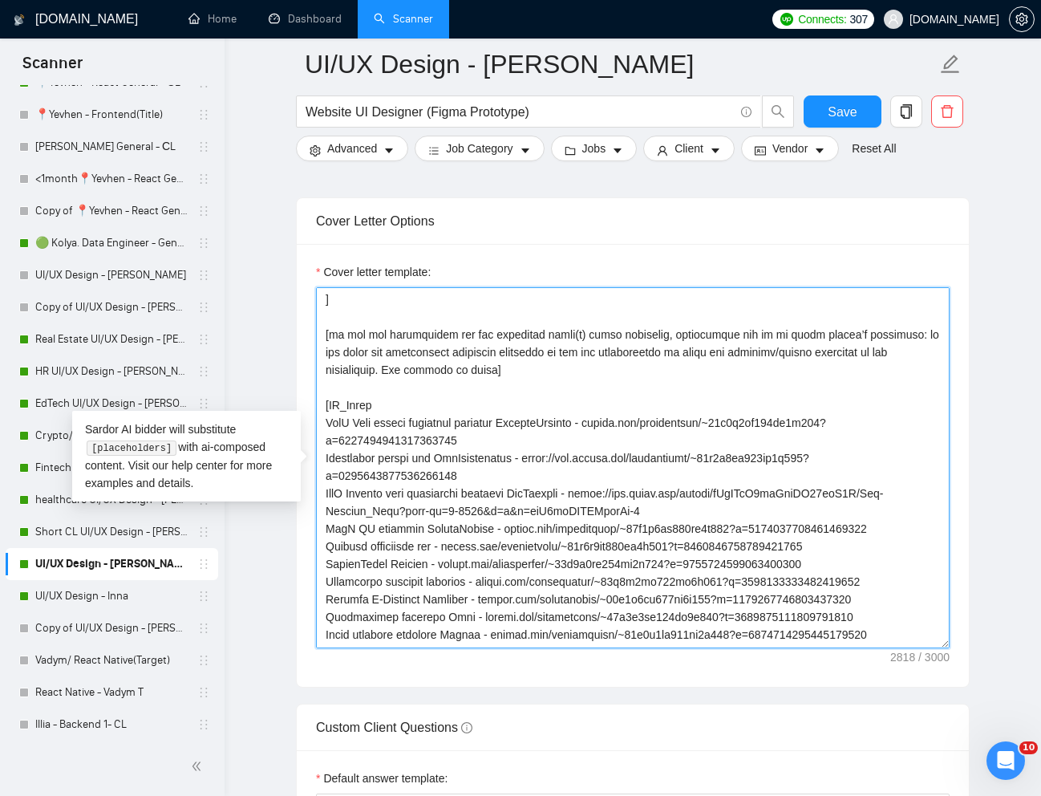
drag, startPoint x: 326, startPoint y: 424, endPoint x: 893, endPoint y: 549, distance: 580.7
click at [893, 549] on textarea "Cover letter template:" at bounding box center [633, 467] width 634 height 361
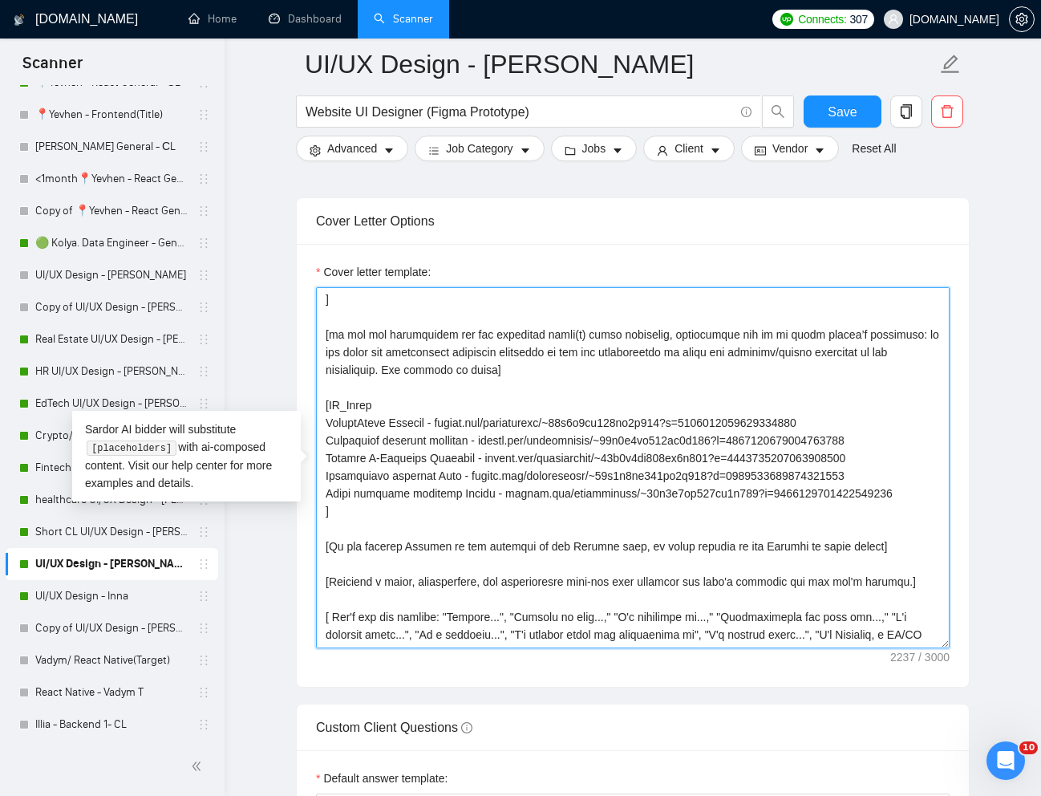
drag, startPoint x: 330, startPoint y: 437, endPoint x: 748, endPoint y: 492, distance: 421.4
click at [748, 492] on textarea "Cover letter template:" at bounding box center [633, 467] width 634 height 361
drag, startPoint x: 902, startPoint y: 496, endPoint x: 314, endPoint y: 436, distance: 591.0
click at [314, 436] on div "Cover letter template:" at bounding box center [633, 465] width 672 height 443
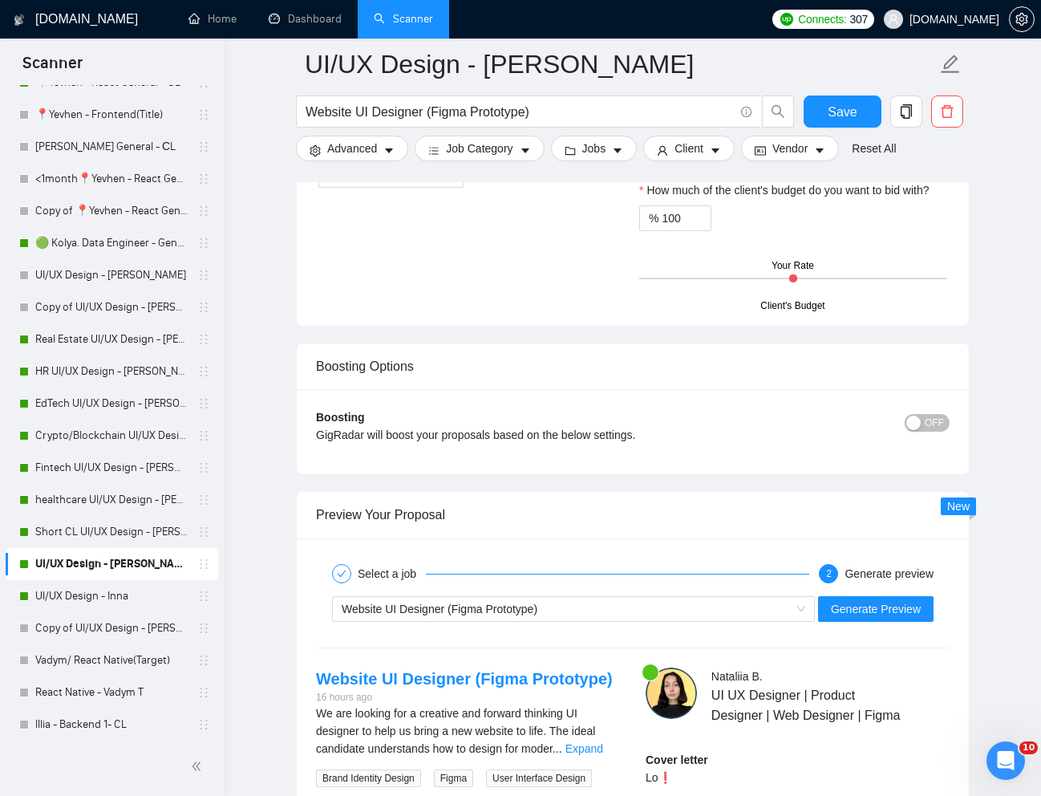
scroll to position [2839, 0]
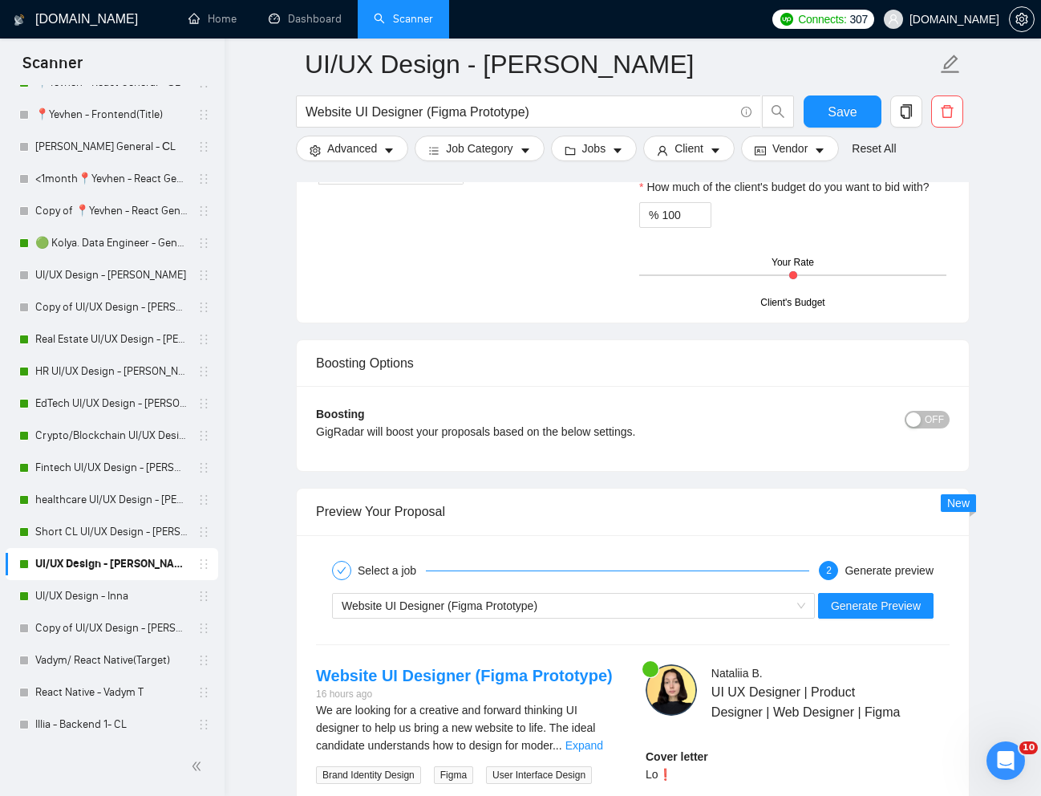
type textarea "[Lorem i dolorsit ametcons adipi eli "Se❗" doe tempor'i utla et dolorem aliq (e…"
click at [878, 621] on div "Website UI Designer (Figma Prototype) Generate Preview" at bounding box center [632, 605] width 637 height 39
click at [851, 599] on span "Generate Preview" at bounding box center [876, 606] width 90 height 18
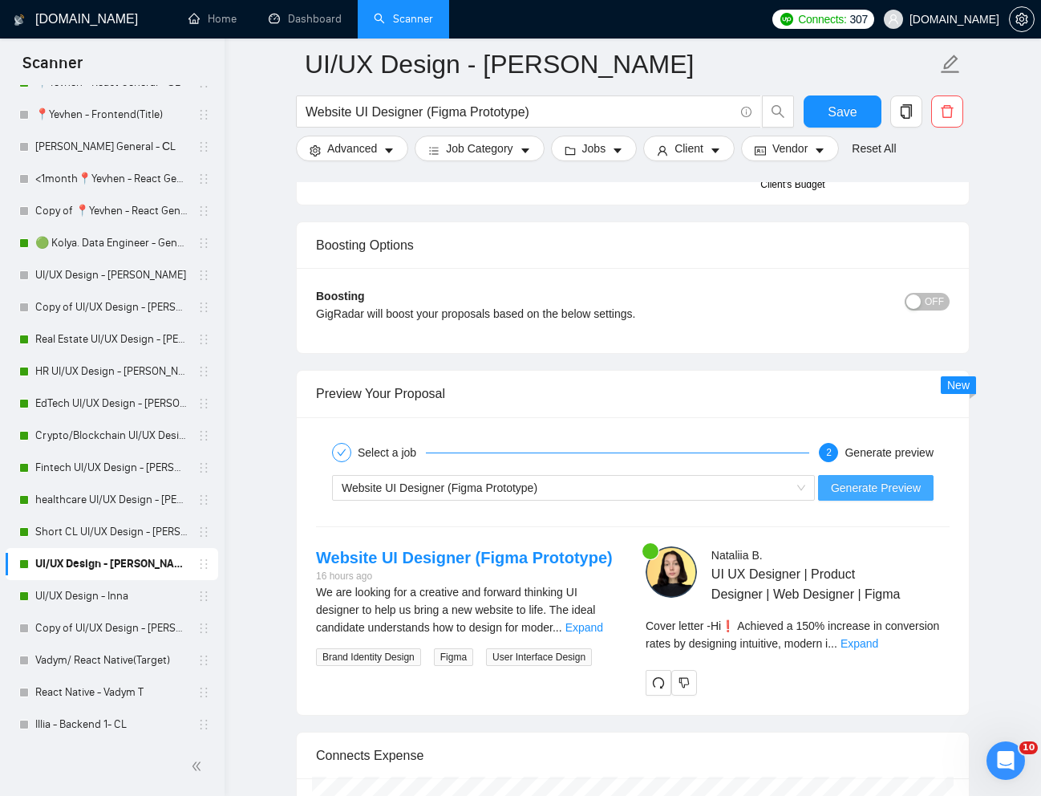
scroll to position [2965, 0]
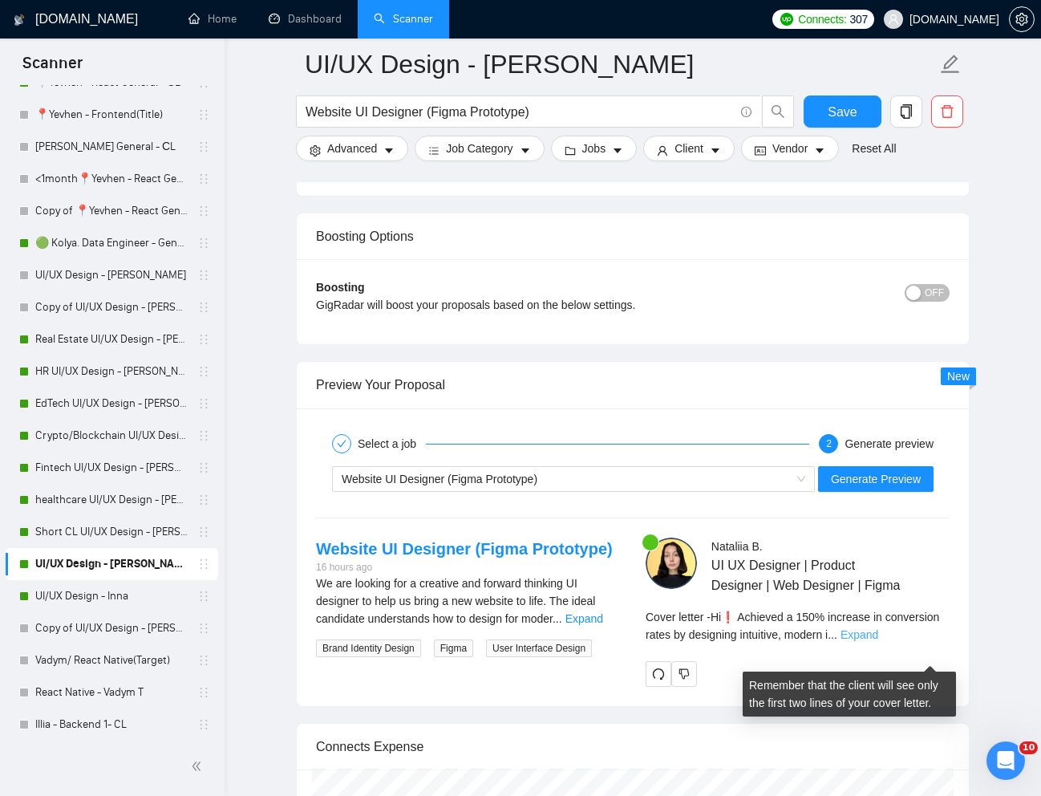
click at [878, 641] on link "Expand" at bounding box center [860, 634] width 38 height 13
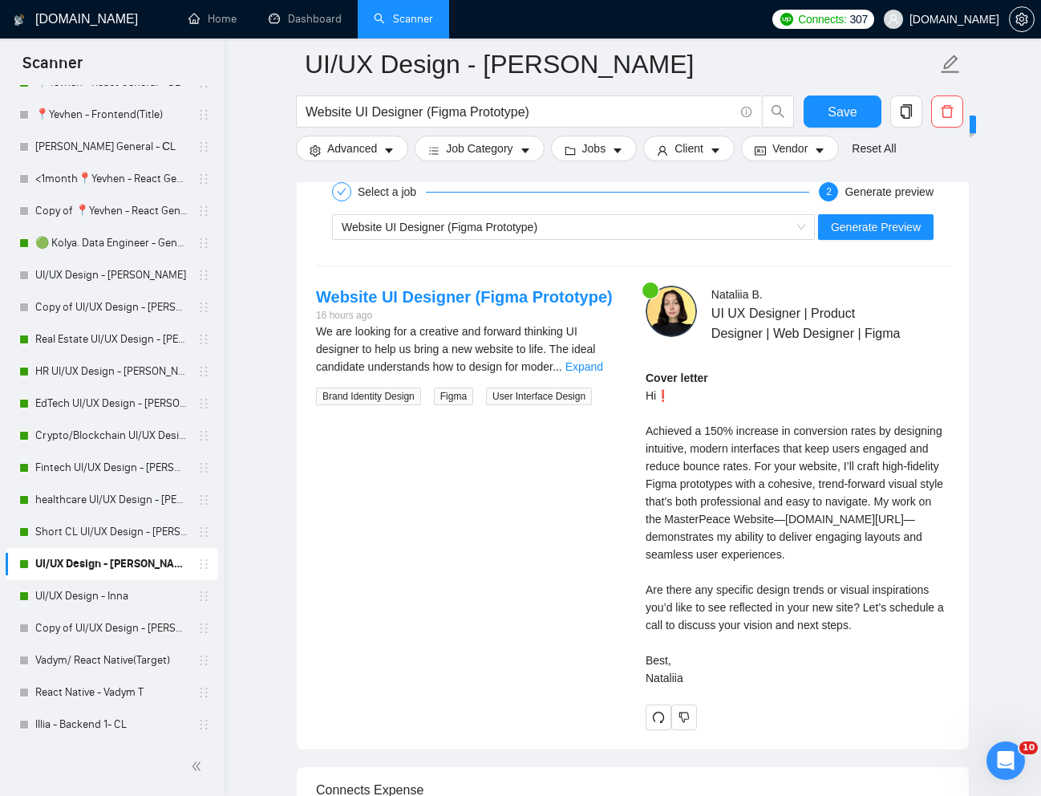
scroll to position [3219, 0]
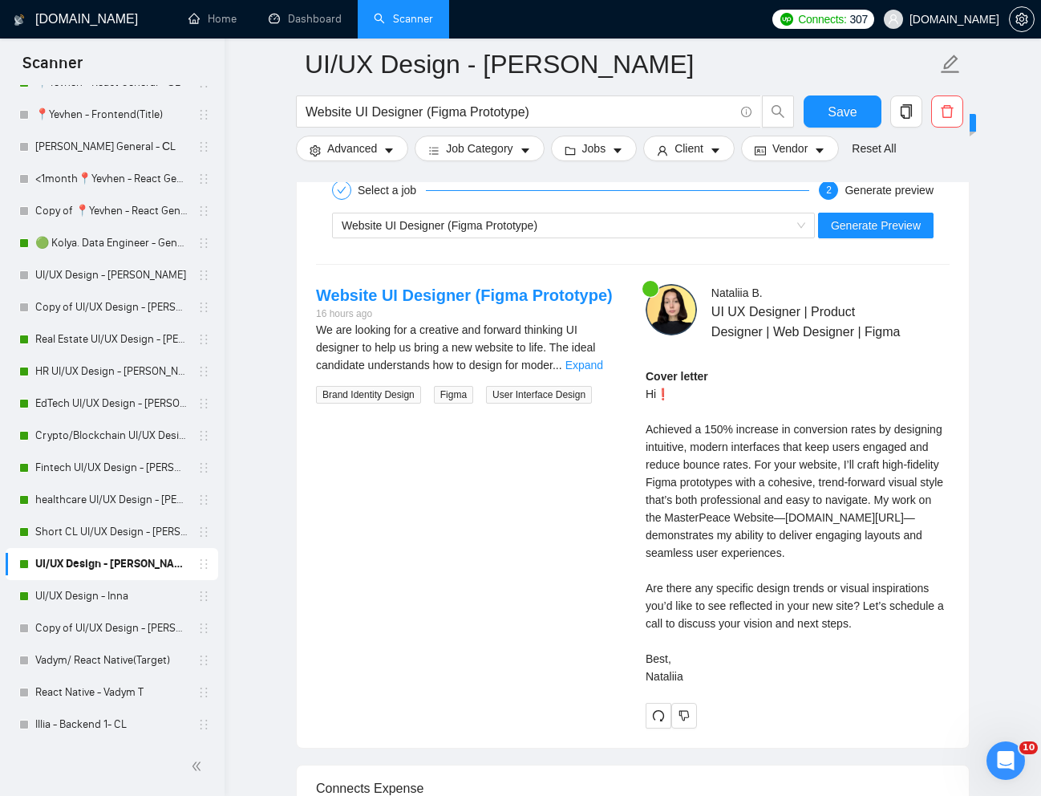
click at [646, 411] on div "Cover letter Hi❗ Achieved a 150% increase in conversion rates by designing intu…" at bounding box center [798, 526] width 304 height 318
drag, startPoint x: 649, startPoint y: 451, endPoint x: 707, endPoint y: 708, distance: 263.9
click at [707, 685] on div "Cover letter Hi❗ Achieved a 150% increase in conversion rates by designing intu…" at bounding box center [798, 526] width 304 height 318
copy div "Achieved a 150% increase in conversion rates by designing intuitive, modern int…"
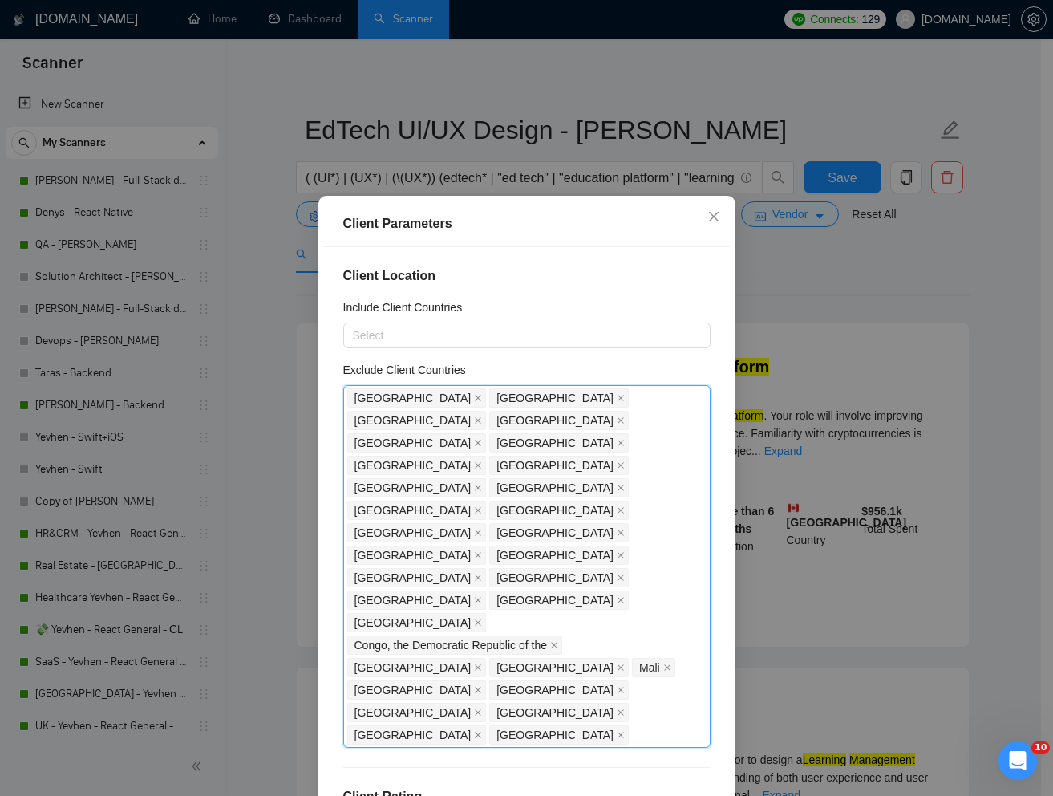
scroll to position [270, 0]
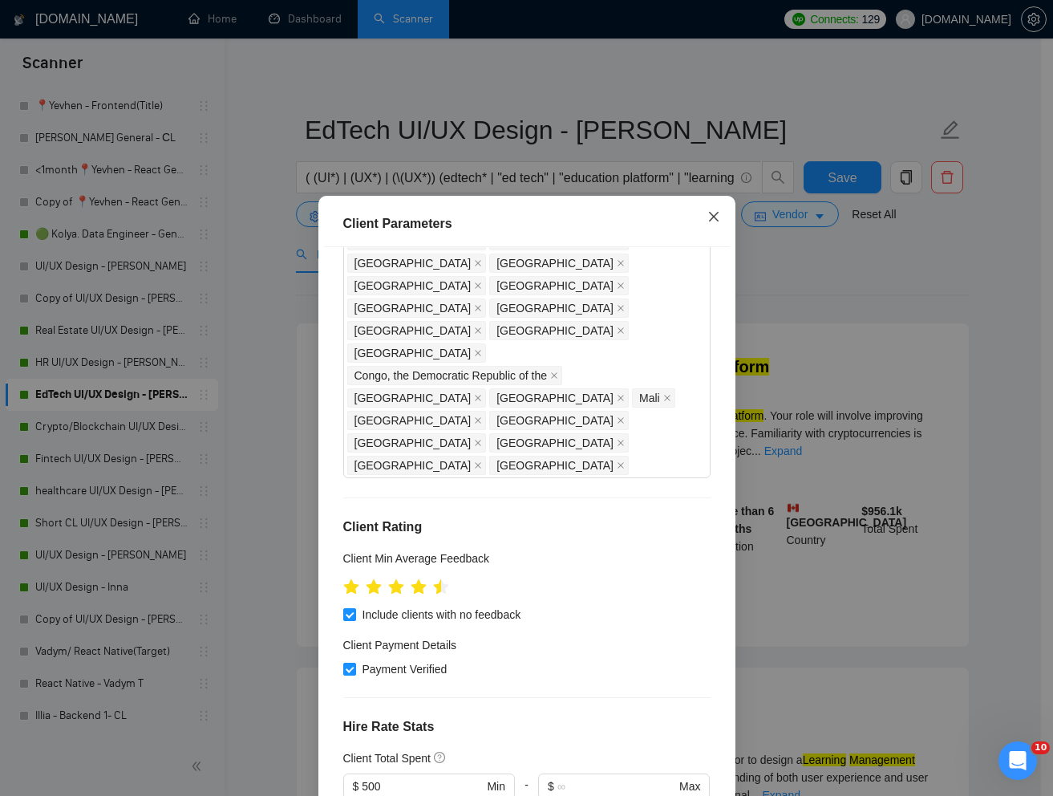
click at [711, 211] on icon "close" at bounding box center [713, 216] width 13 height 13
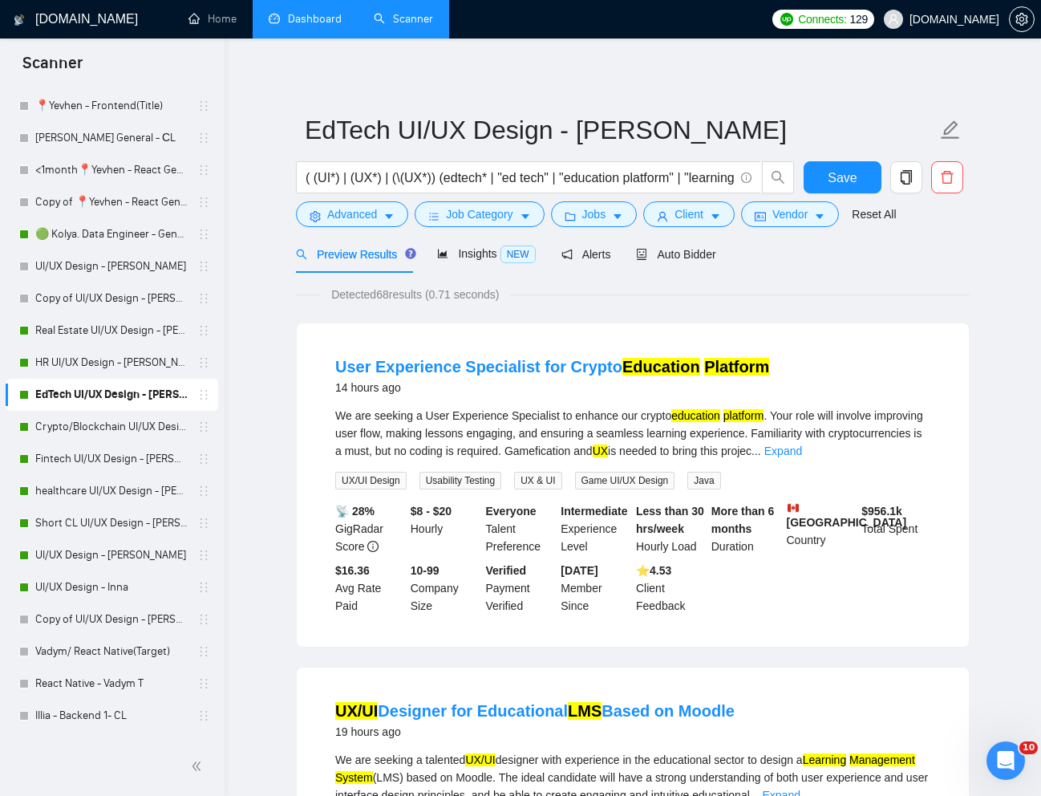
click at [312, 26] on link "Dashboard" at bounding box center [305, 19] width 73 height 14
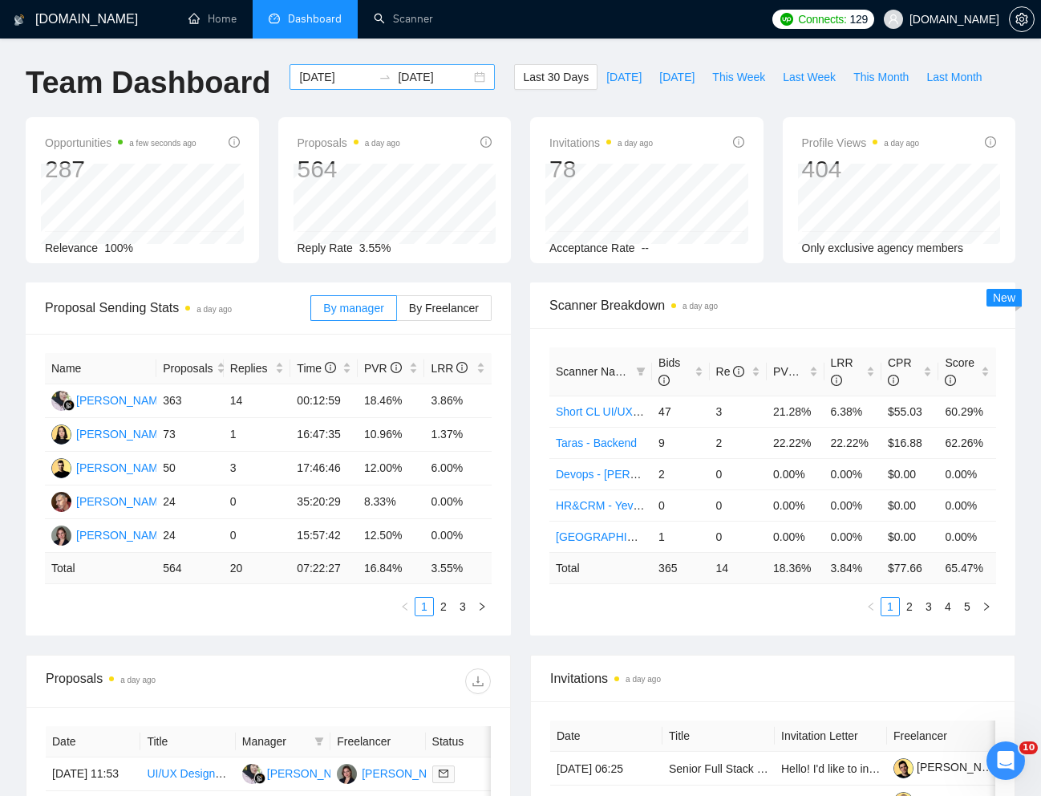
click at [331, 79] on input "2025-09-08" at bounding box center [335, 77] width 73 height 18
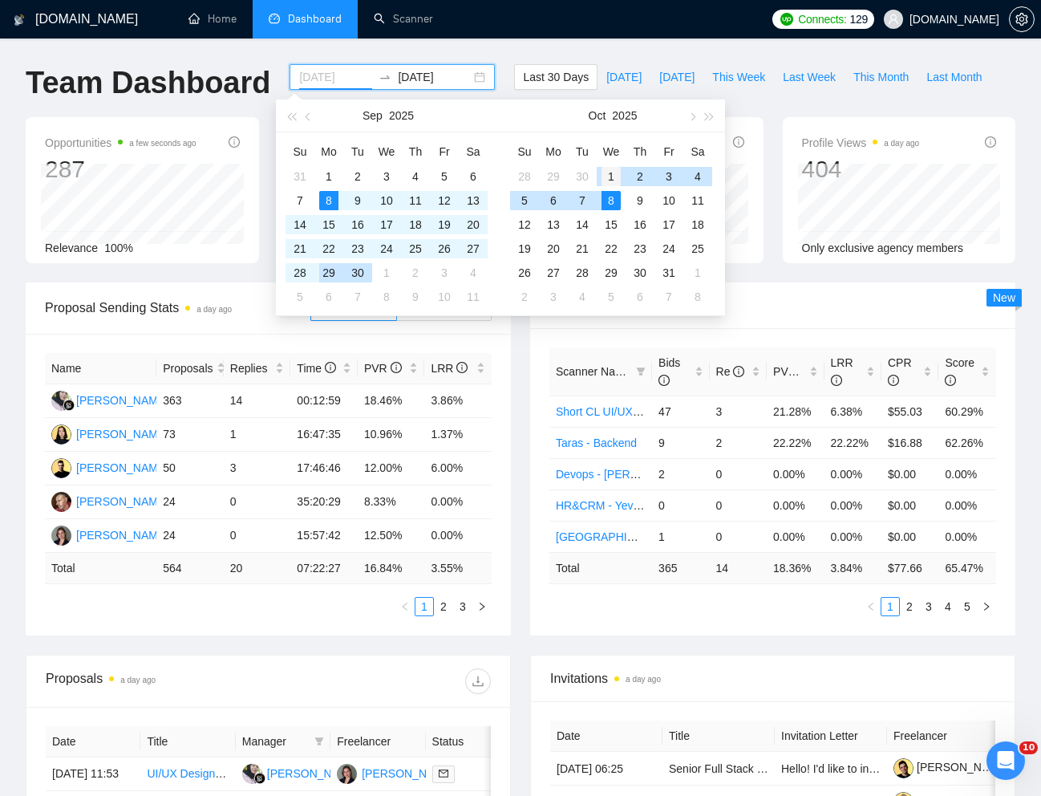
type input "2025-10-01"
click at [613, 172] on div "1" at bounding box center [611, 176] width 19 height 19
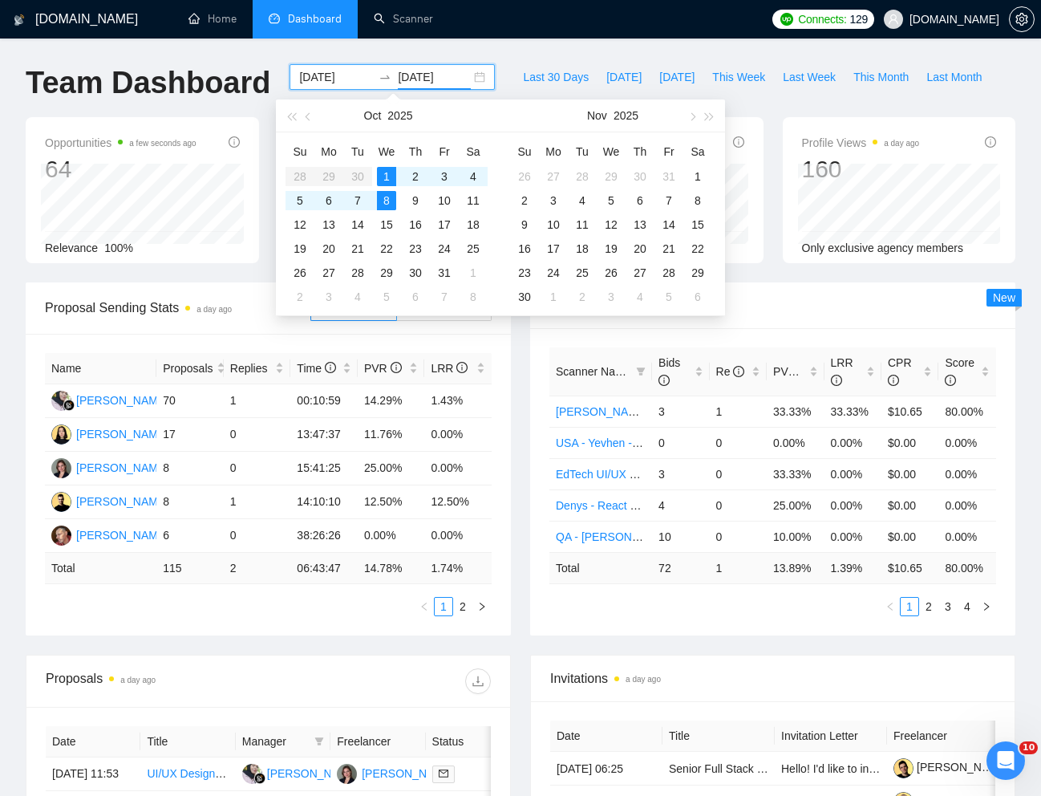
click at [768, 297] on span "Scanner Breakdown a day ago" at bounding box center [772, 305] width 447 height 20
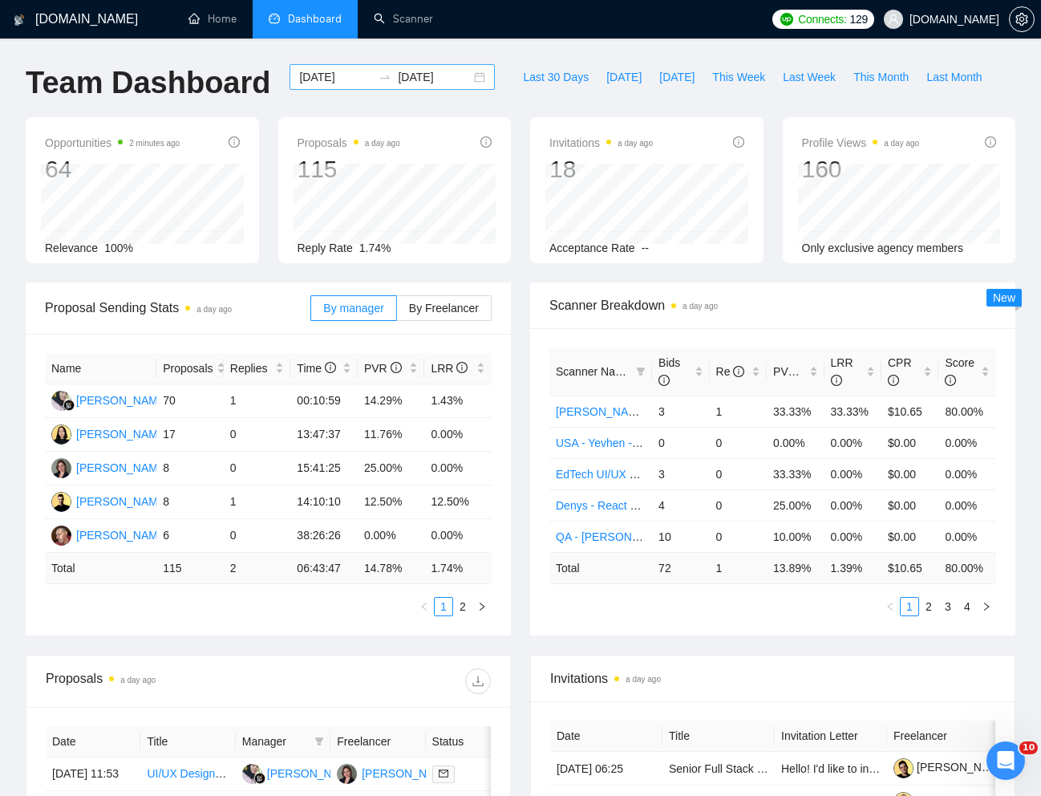
click at [436, 74] on input "2025-10-08" at bounding box center [434, 77] width 73 height 18
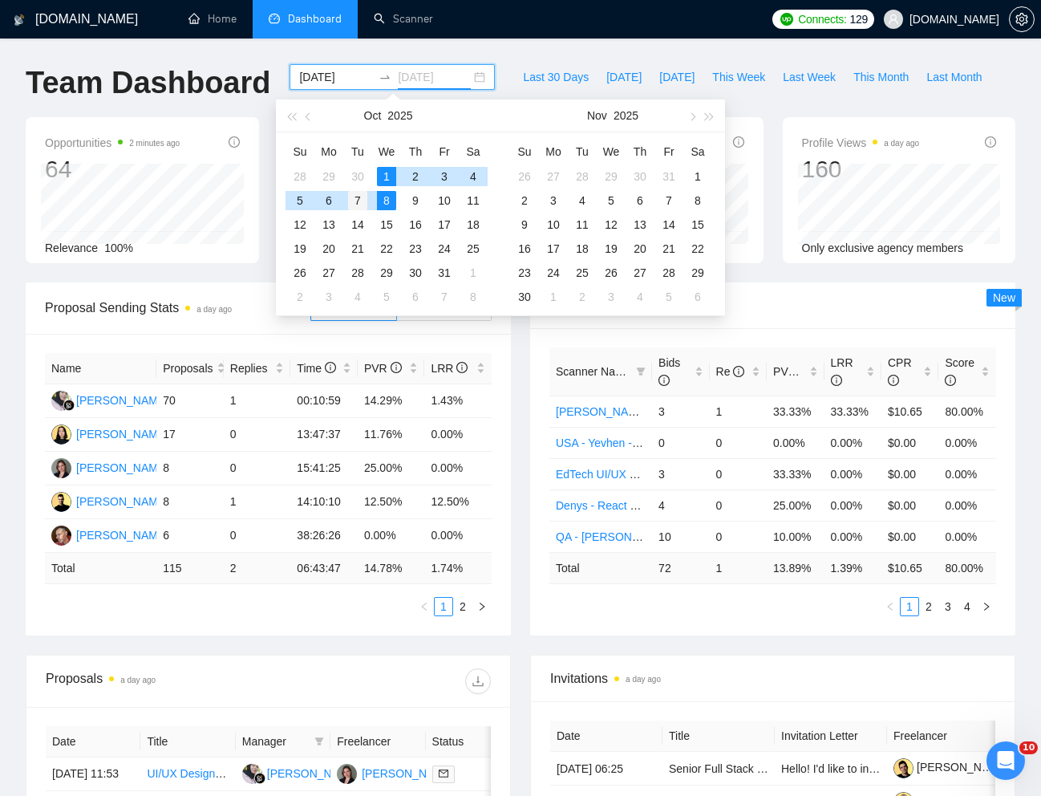
type input "2025-10-07"
click at [362, 200] on div "7" at bounding box center [357, 200] width 19 height 19
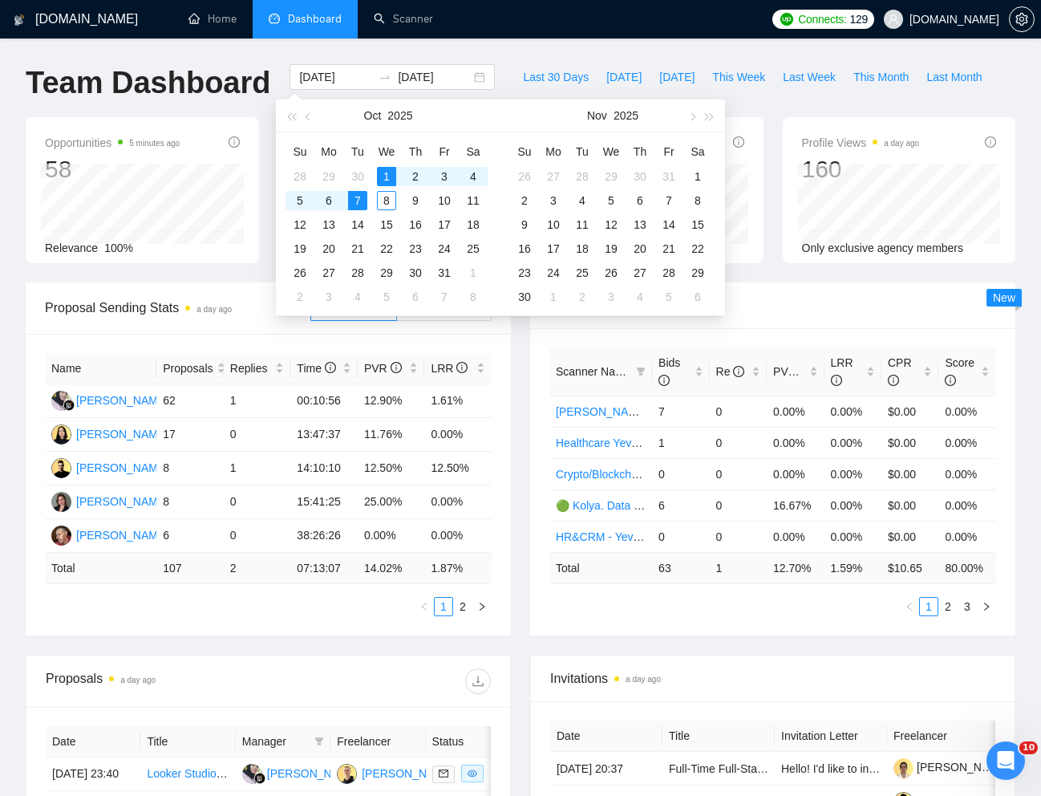
click at [257, 321] on div "Proposal Sending Stats a day ago" at bounding box center [177, 308] width 265 height 46
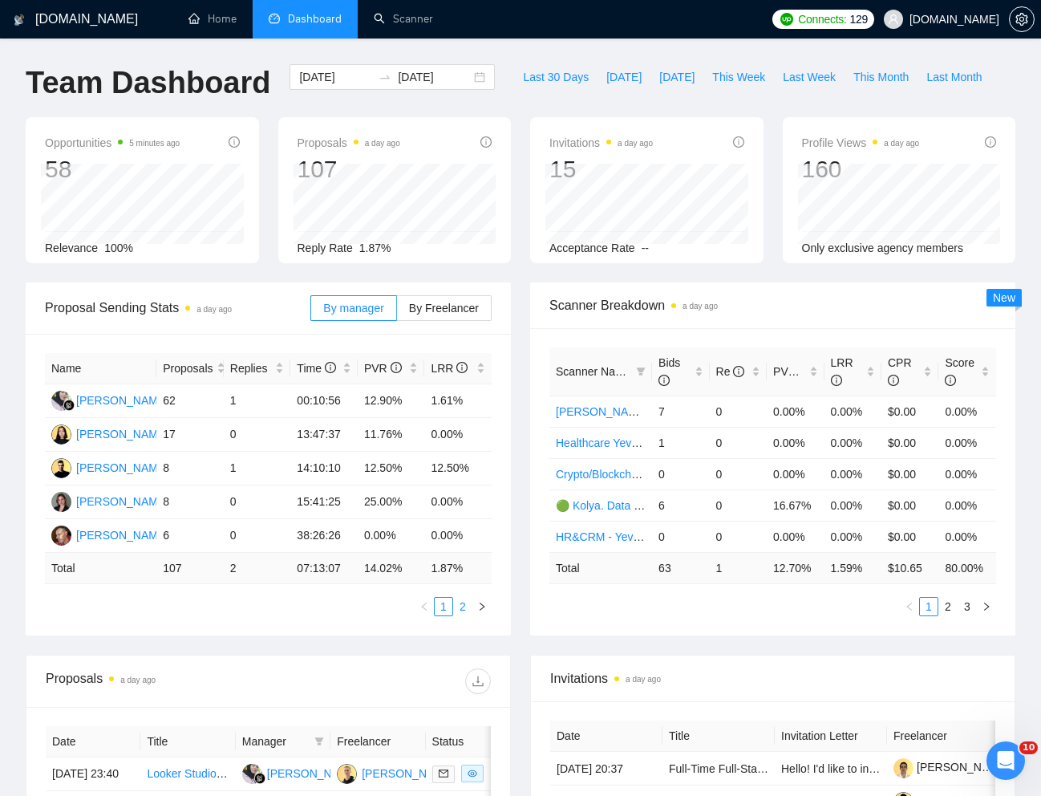
click at [463, 608] on link "2" at bounding box center [463, 607] width 18 height 18
click at [445, 608] on link "1" at bounding box center [444, 607] width 18 height 18
